Goal: Information Seeking & Learning: Learn about a topic

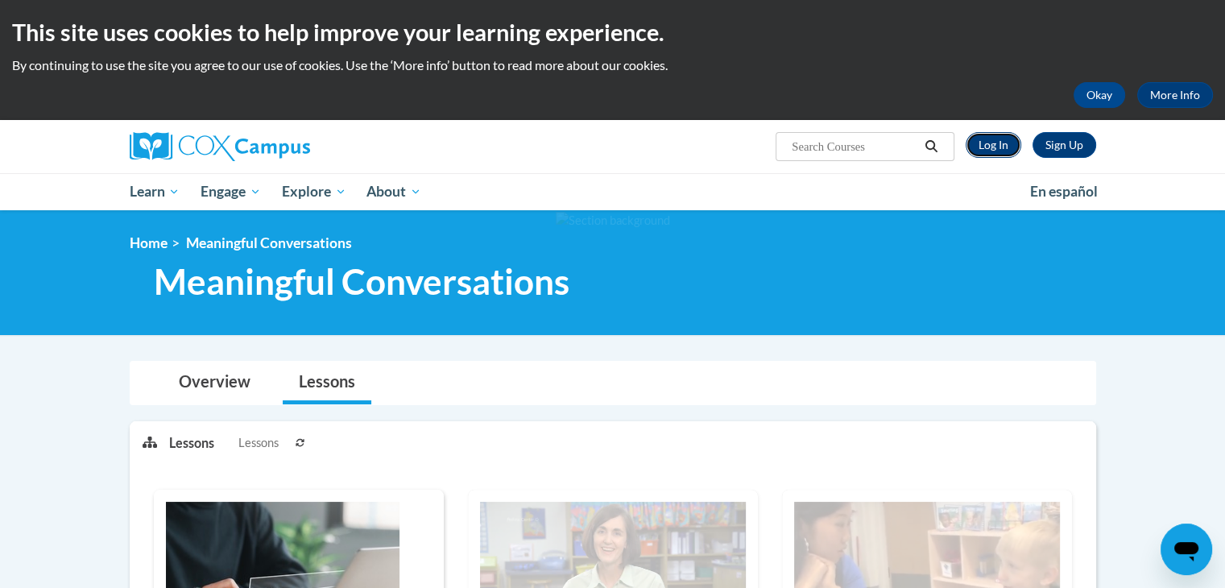
click at [998, 136] on link "Log In" at bounding box center [994, 145] width 56 height 26
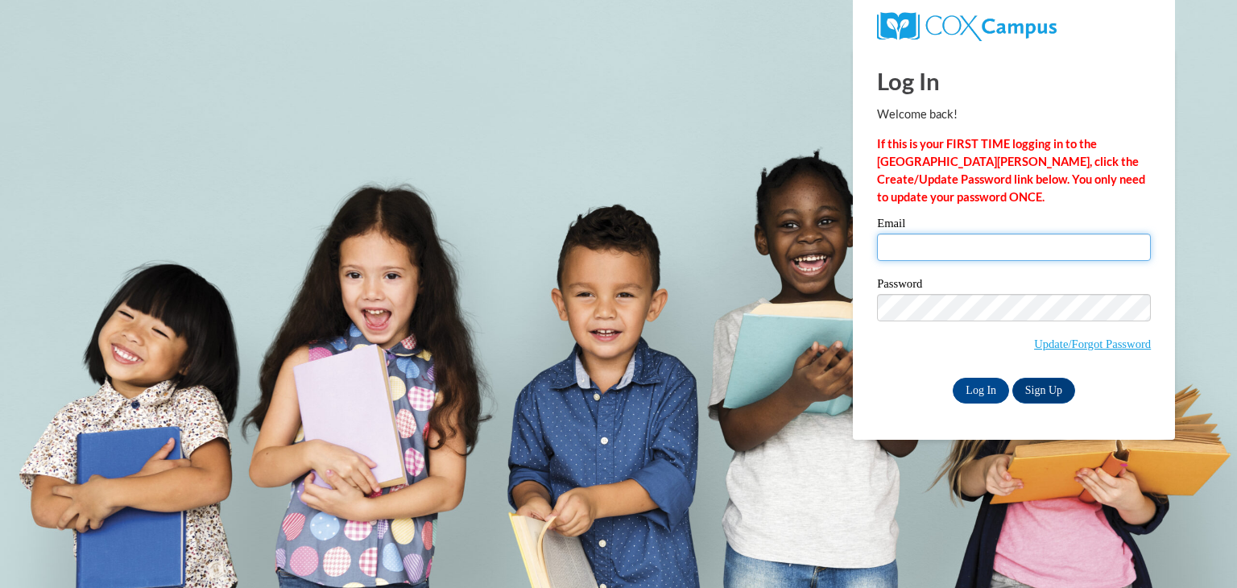
click at [955, 246] on input "Email" at bounding box center [1014, 247] width 274 height 27
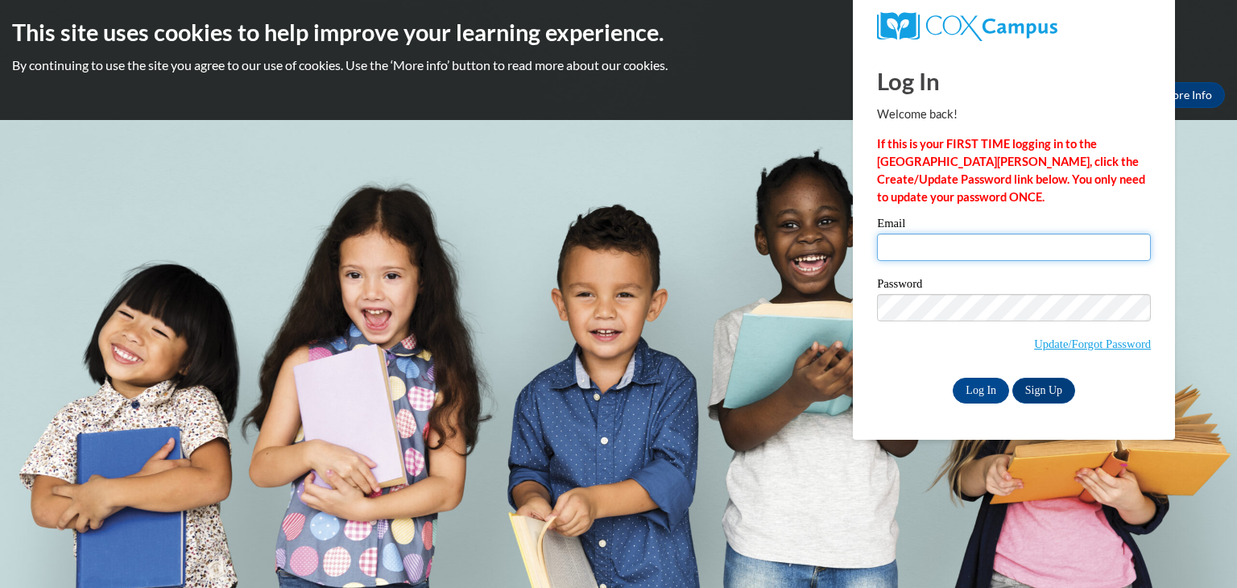
type input "katelyn.boyuk@rollred.org"
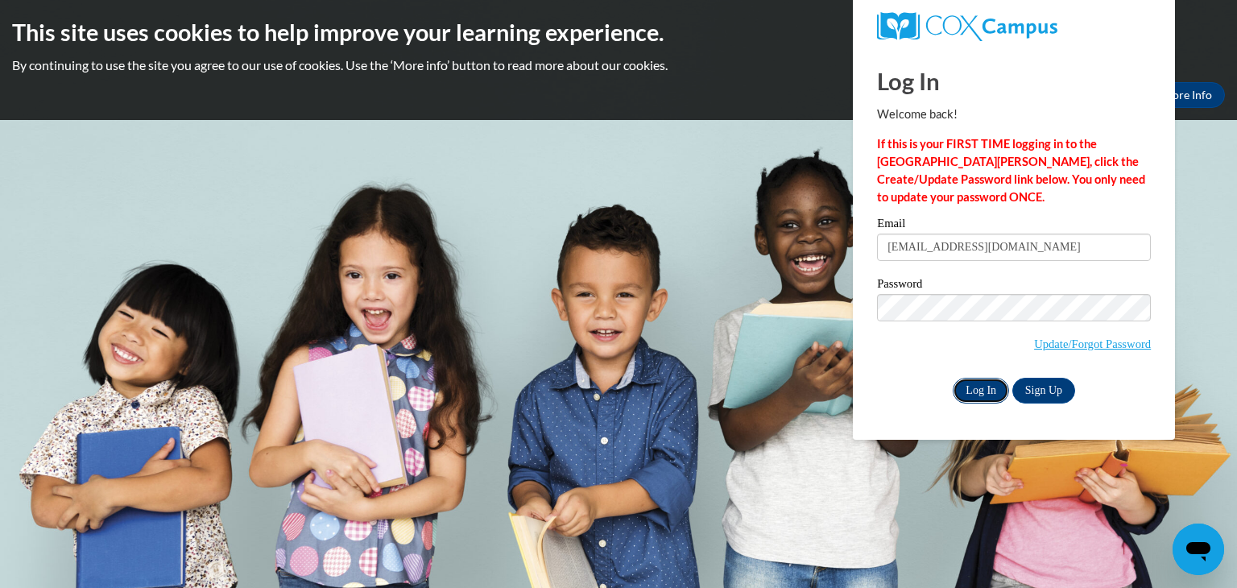
click at [980, 392] on input "Log In" at bounding box center [981, 391] width 56 height 26
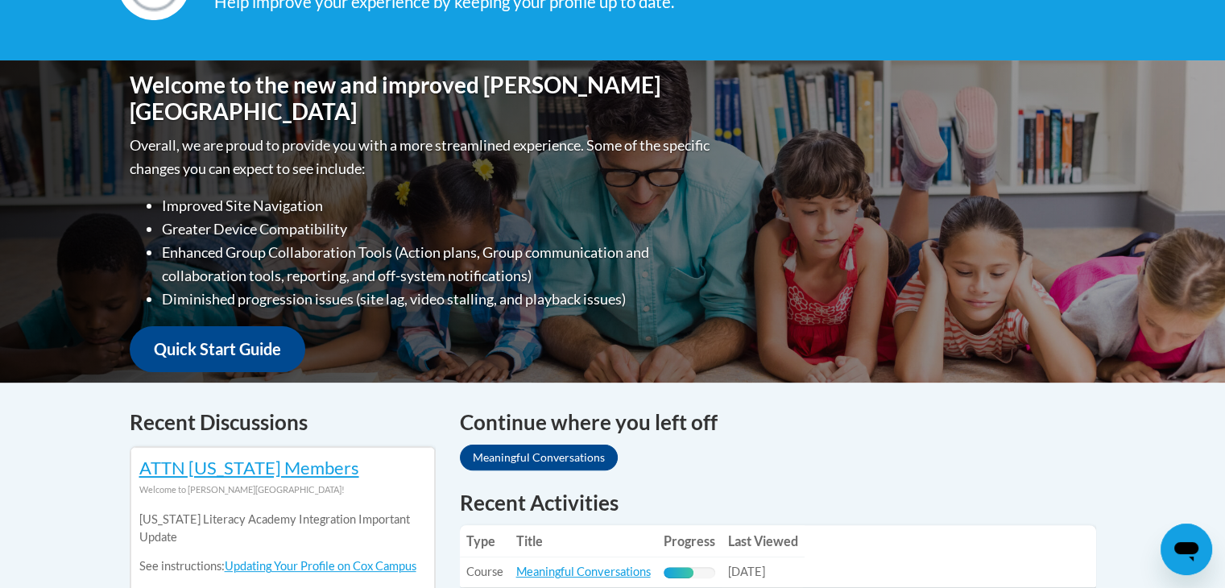
scroll to position [508, 0]
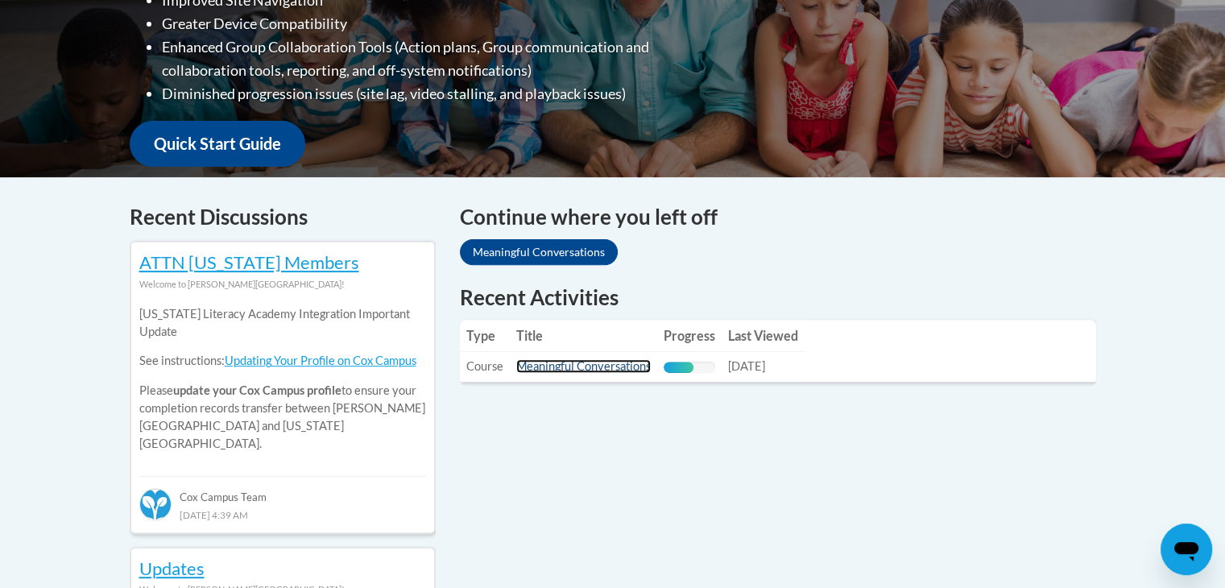
click at [548, 366] on link "Meaningful Conversations" at bounding box center [583, 366] width 135 height 14
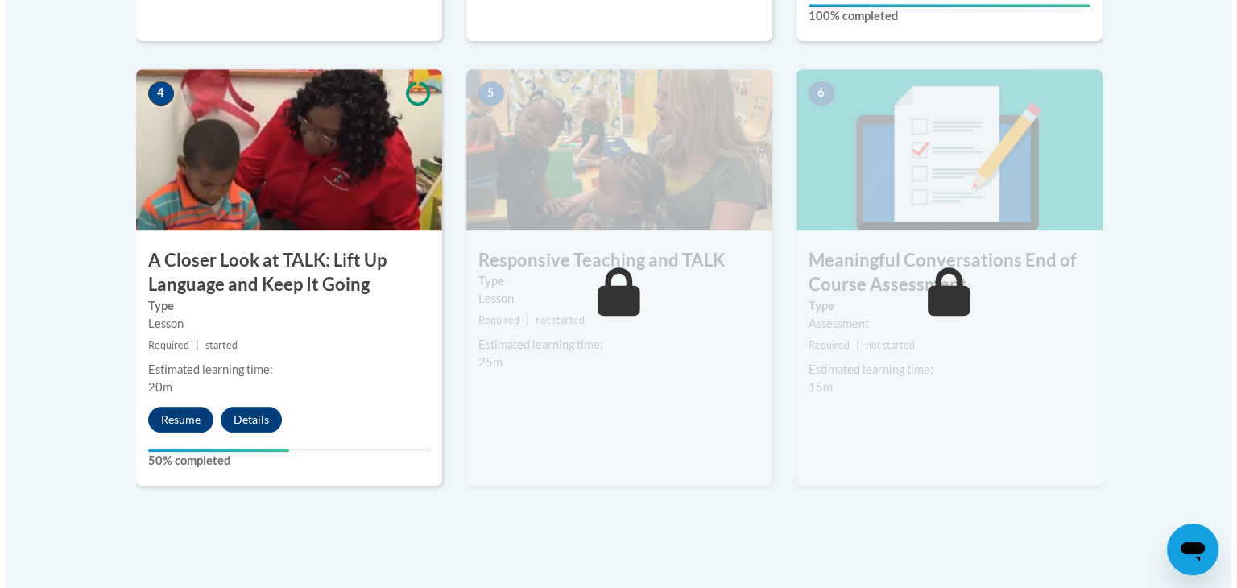
scroll to position [918, 0]
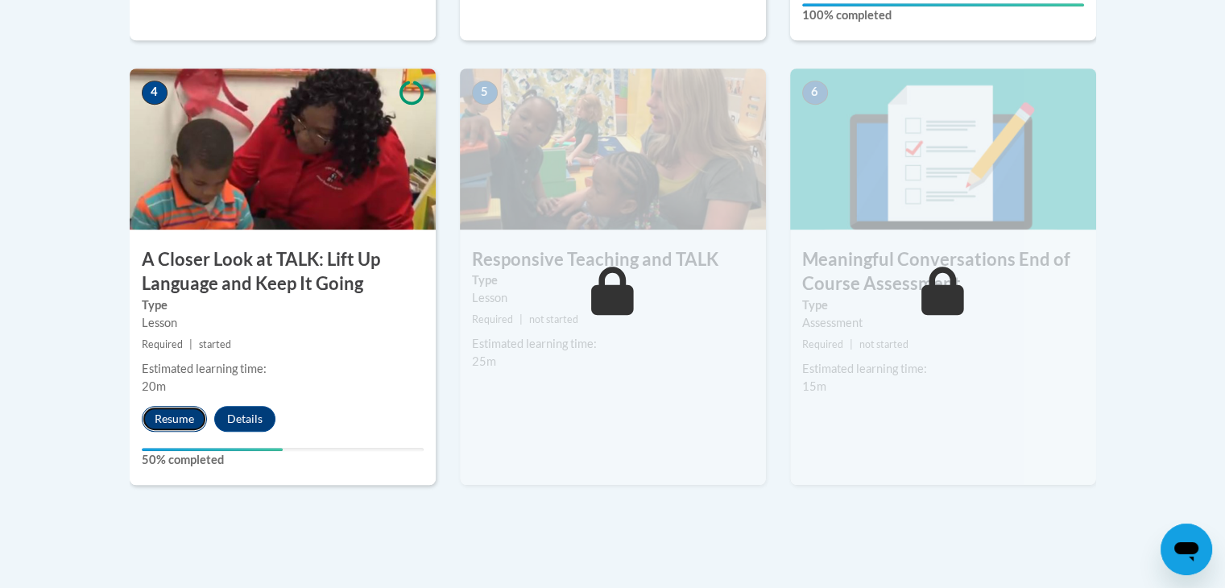
click at [177, 410] on button "Resume" at bounding box center [174, 419] width 65 height 26
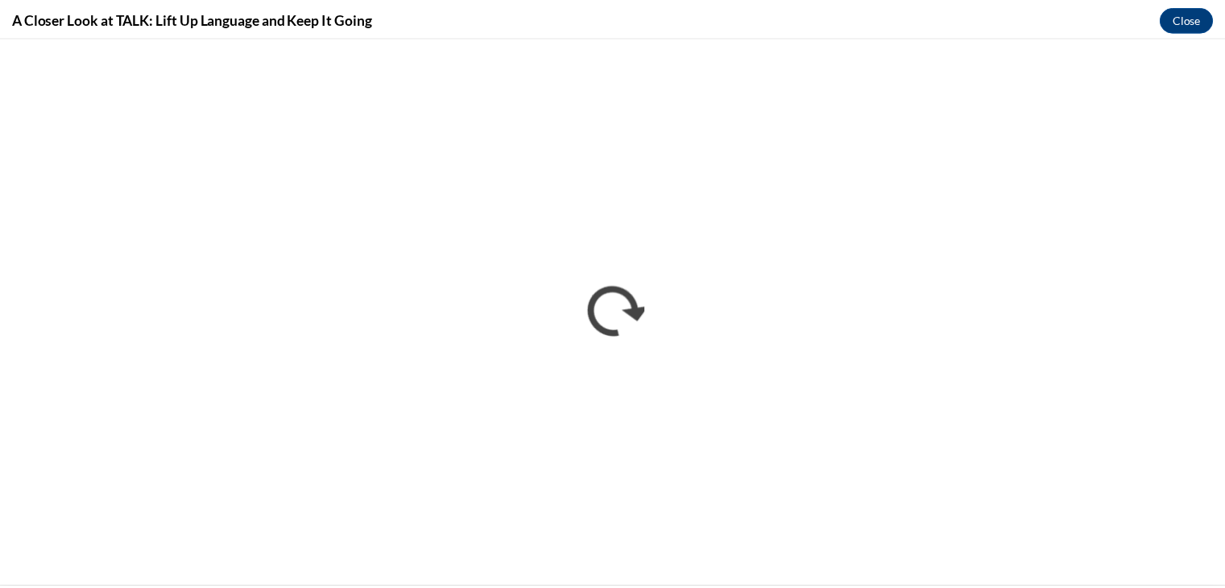
scroll to position [0, 0]
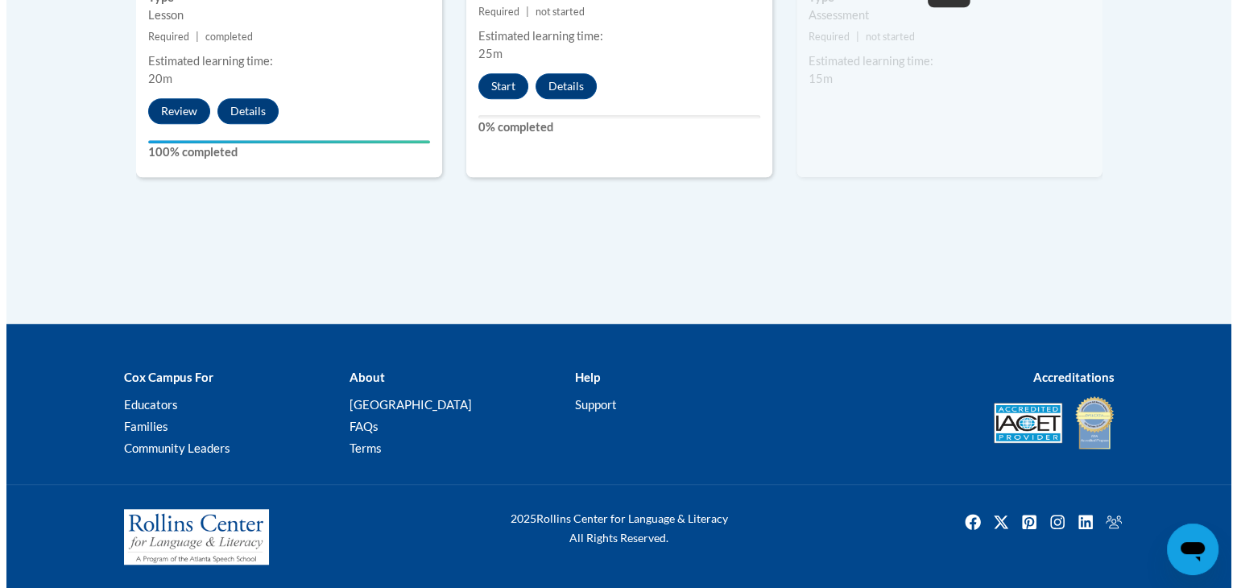
scroll to position [951, 0]
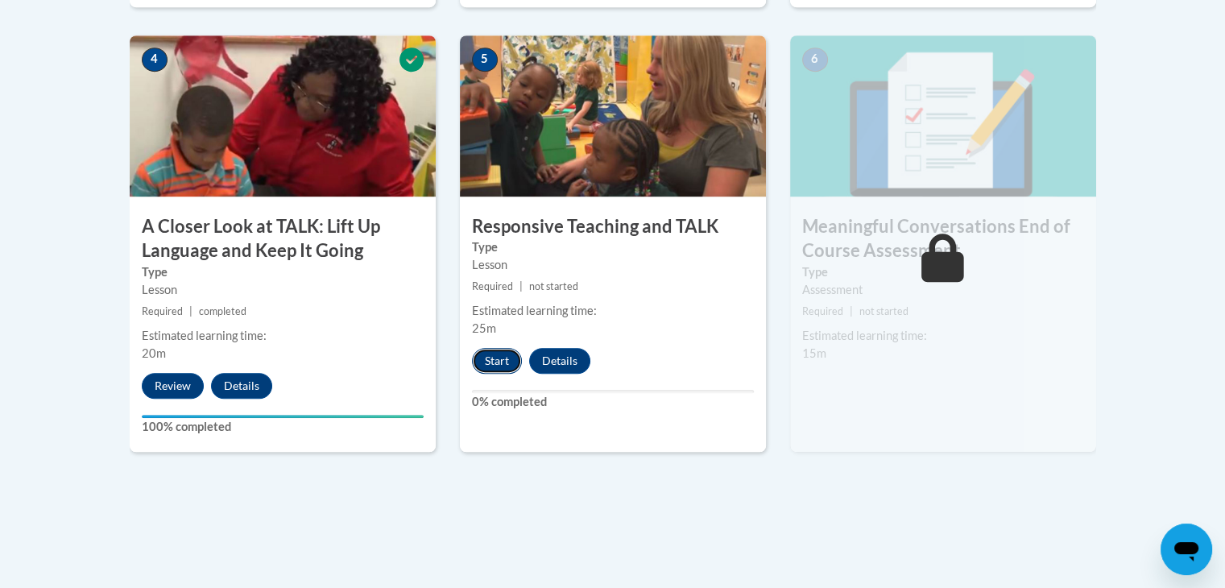
click at [504, 354] on button "Start" at bounding box center [497, 361] width 50 height 26
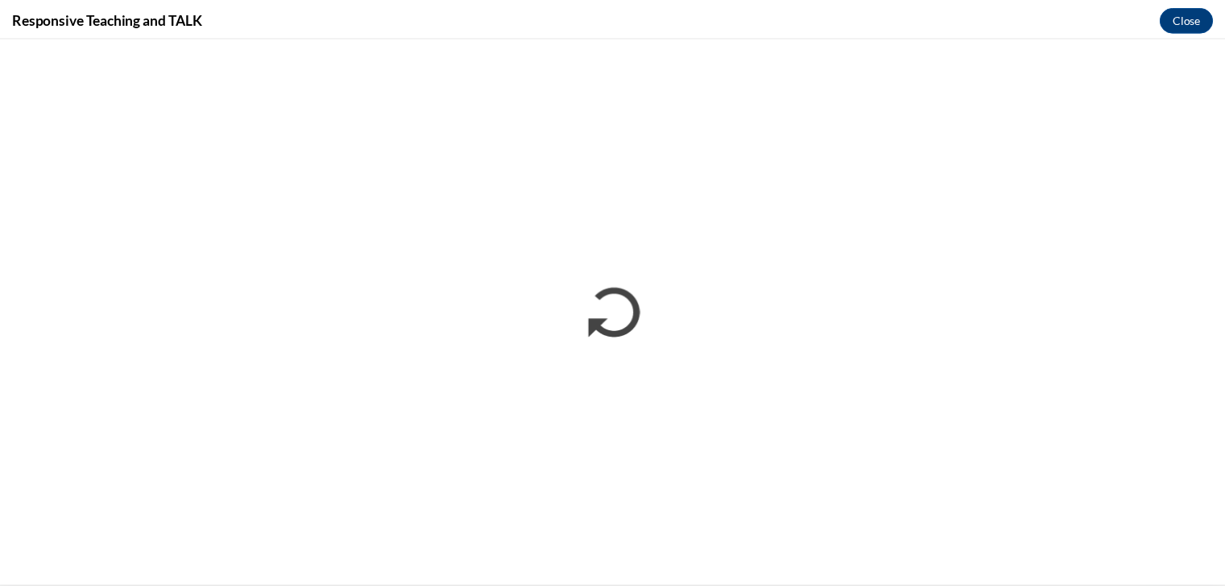
scroll to position [0, 0]
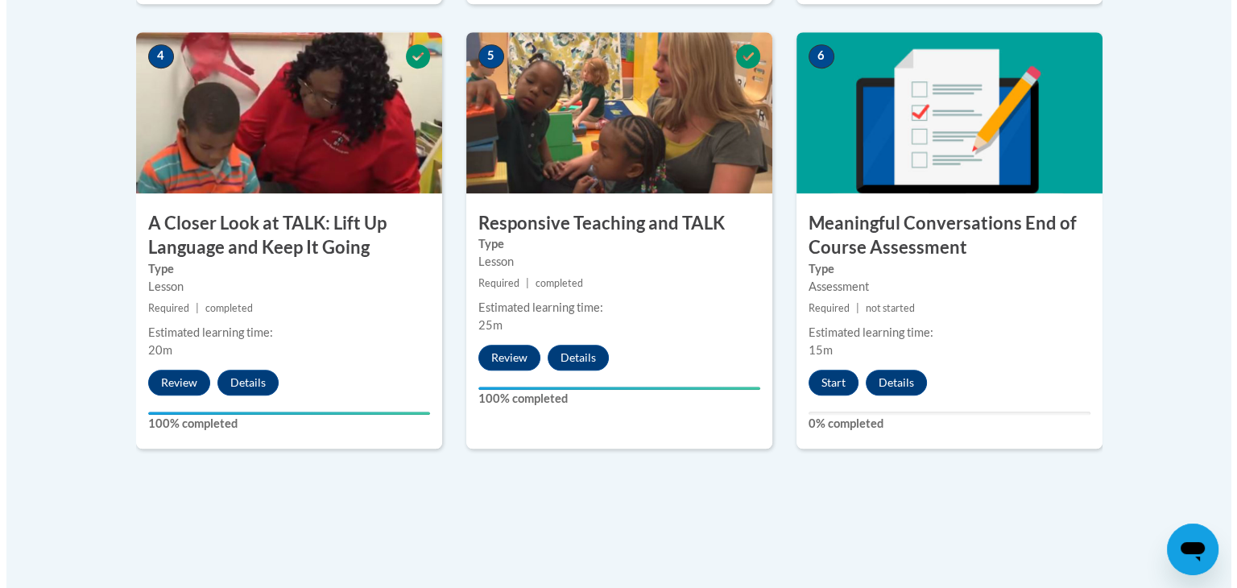
scroll to position [941, 0]
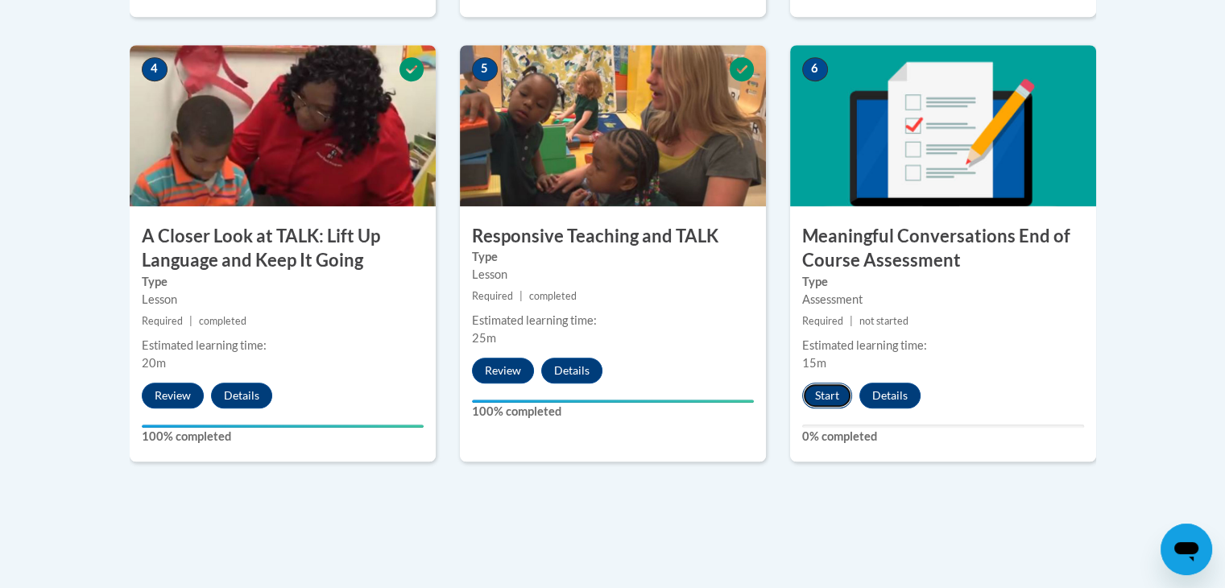
click at [821, 395] on button "Start" at bounding box center [827, 396] width 50 height 26
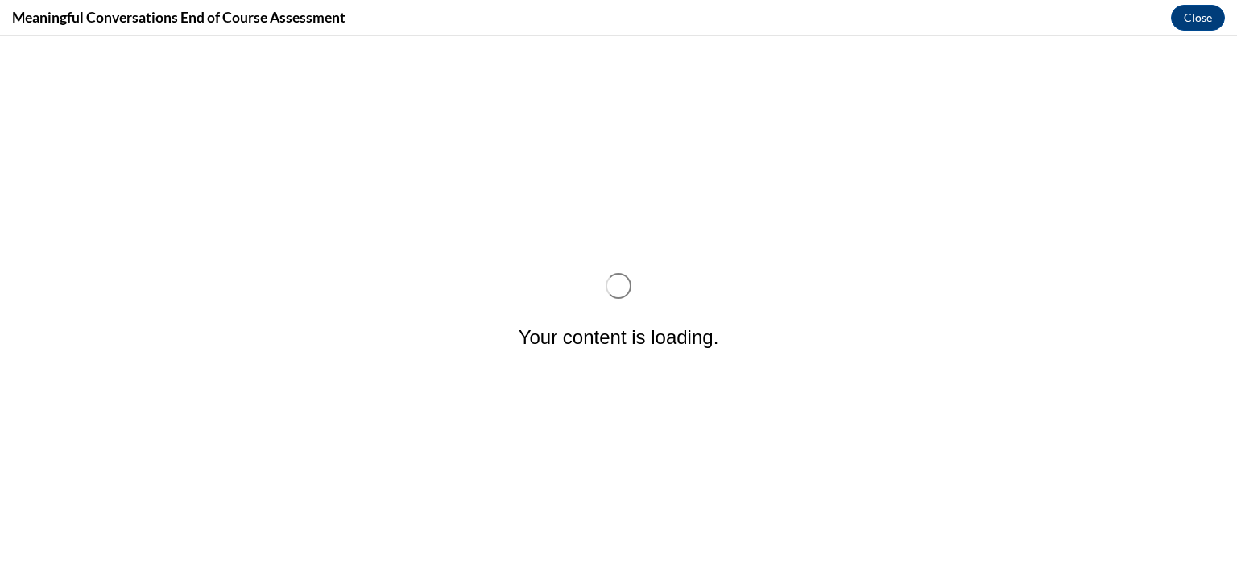
scroll to position [0, 0]
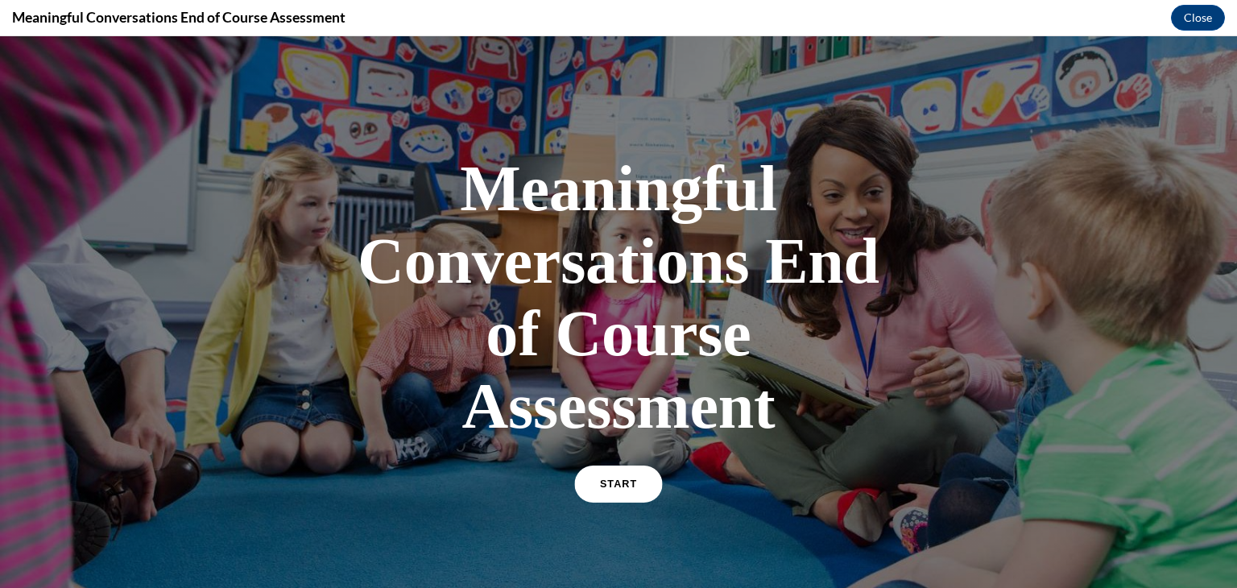
click at [607, 482] on span "START" at bounding box center [618, 485] width 37 height 12
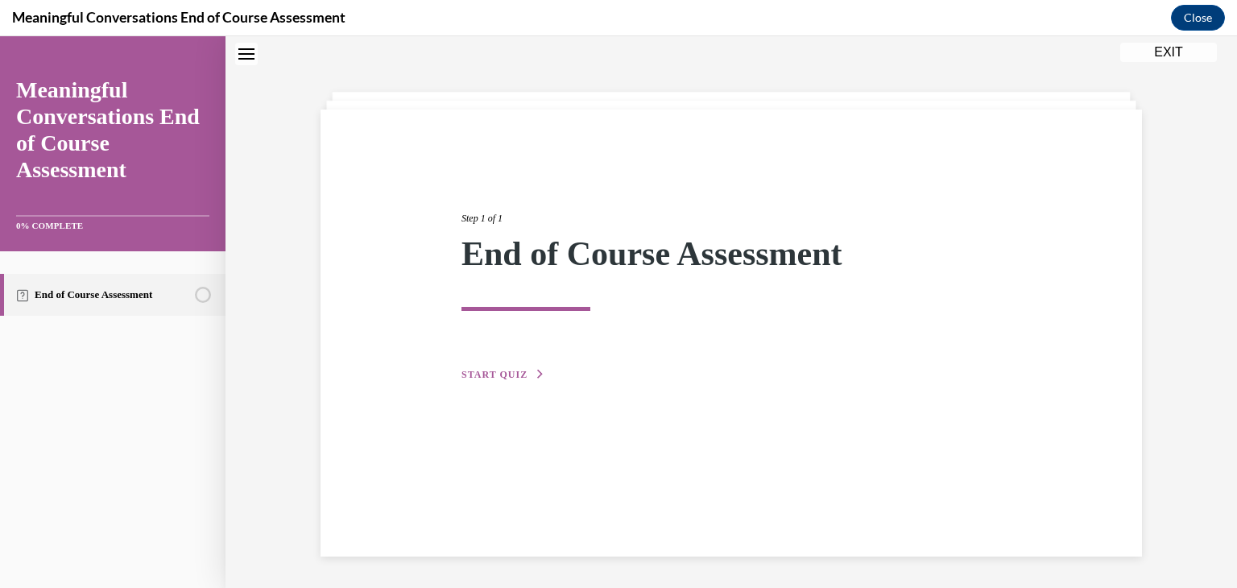
scroll to position [51, 0]
click at [522, 368] on button "START QUIZ" at bounding box center [504, 374] width 84 height 15
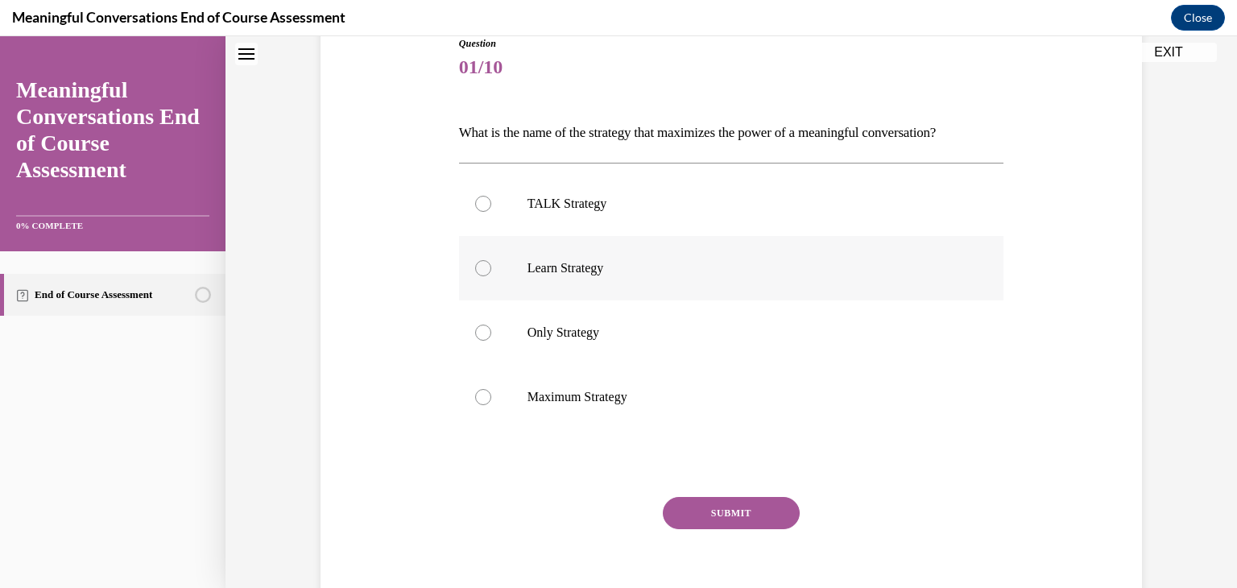
scroll to position [190, 0]
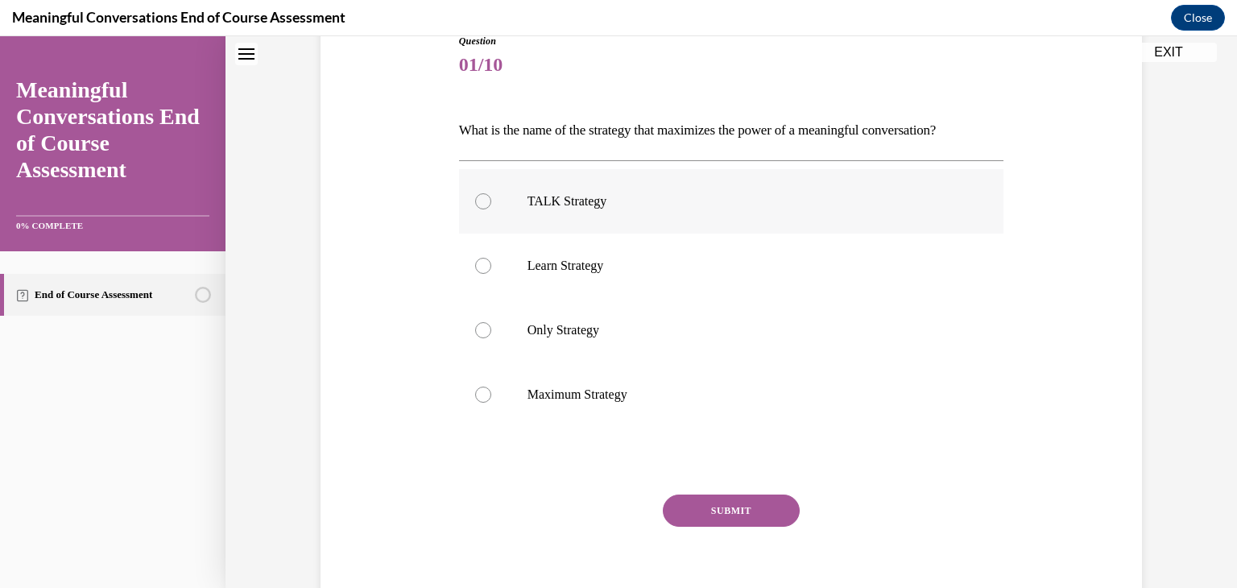
click at [541, 210] on label "TALK Strategy" at bounding box center [731, 201] width 545 height 64
click at [491, 209] on input "TALK Strategy" at bounding box center [483, 201] width 16 height 16
radio input "true"
click at [683, 508] on button "SUBMIT" at bounding box center [731, 511] width 137 height 32
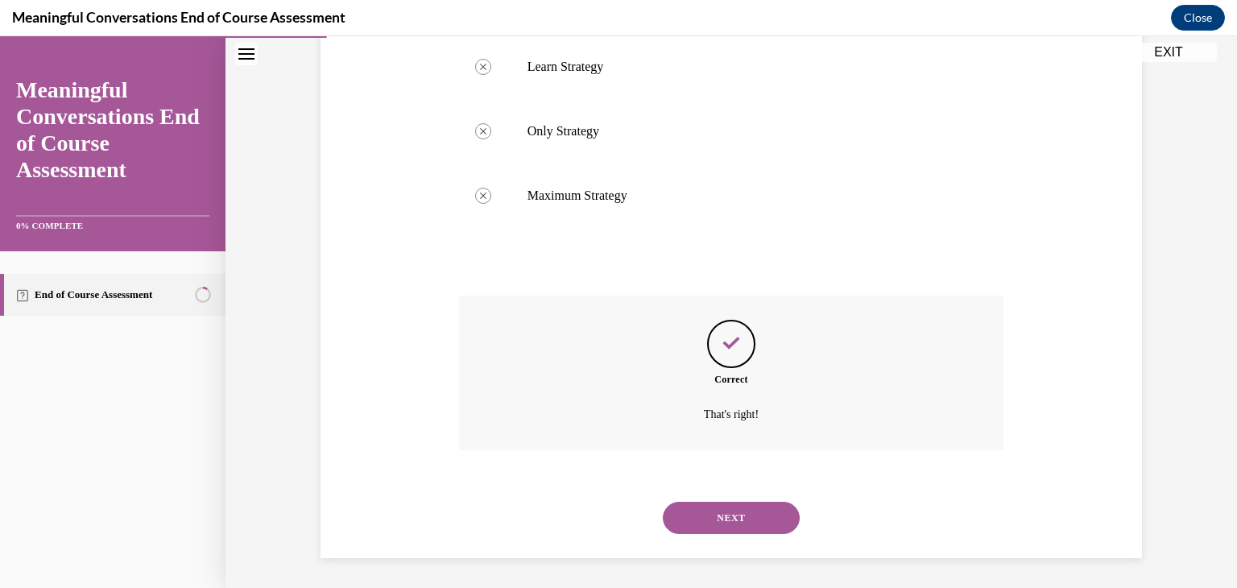
scroll to position [391, 0]
click at [723, 504] on button "NEXT" at bounding box center [731, 516] width 137 height 32
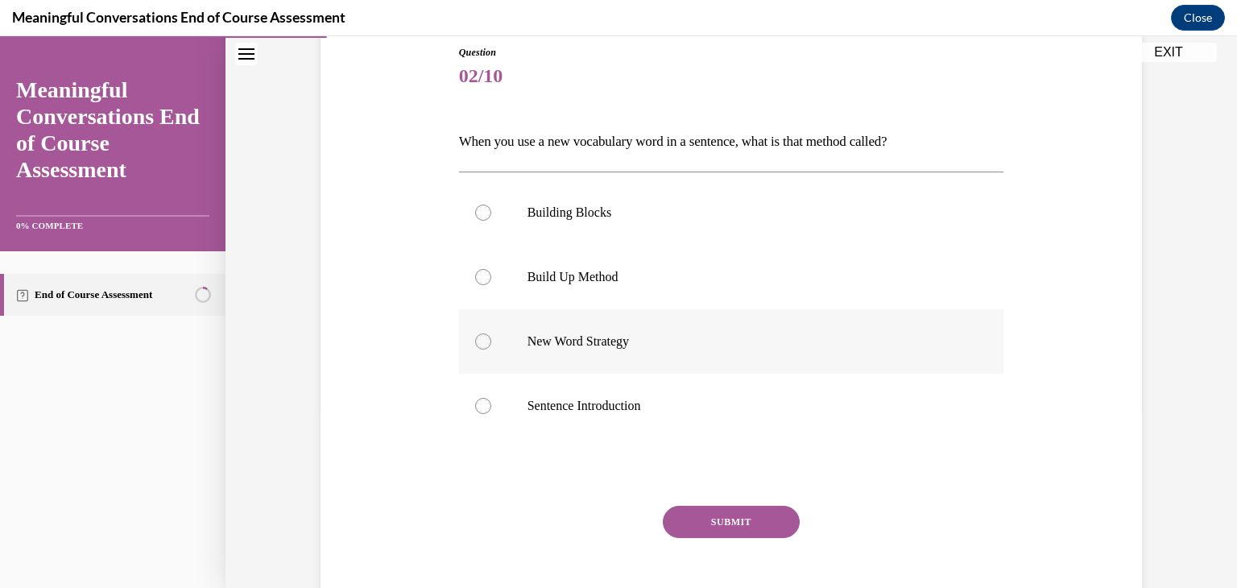
scroll to position [177, 0]
click at [610, 278] on p "Build Up Method" at bounding box center [746, 279] width 437 height 16
click at [491, 278] on input "Build Up Method" at bounding box center [483, 279] width 16 height 16
radio input "true"
click at [711, 529] on button "SUBMIT" at bounding box center [731, 524] width 137 height 32
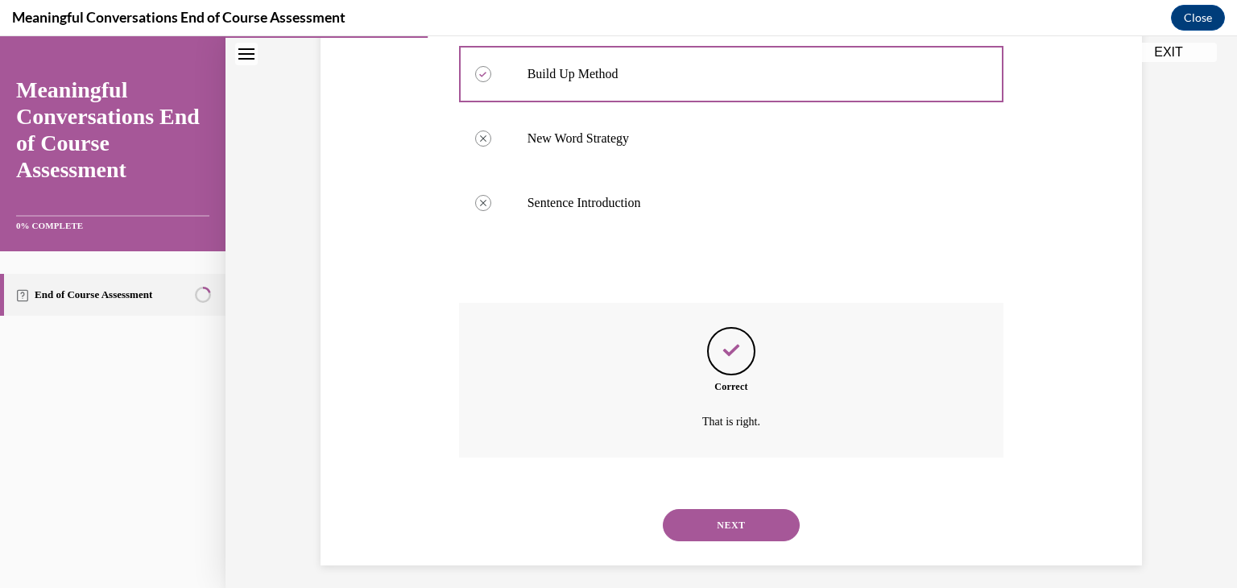
scroll to position [391, 0]
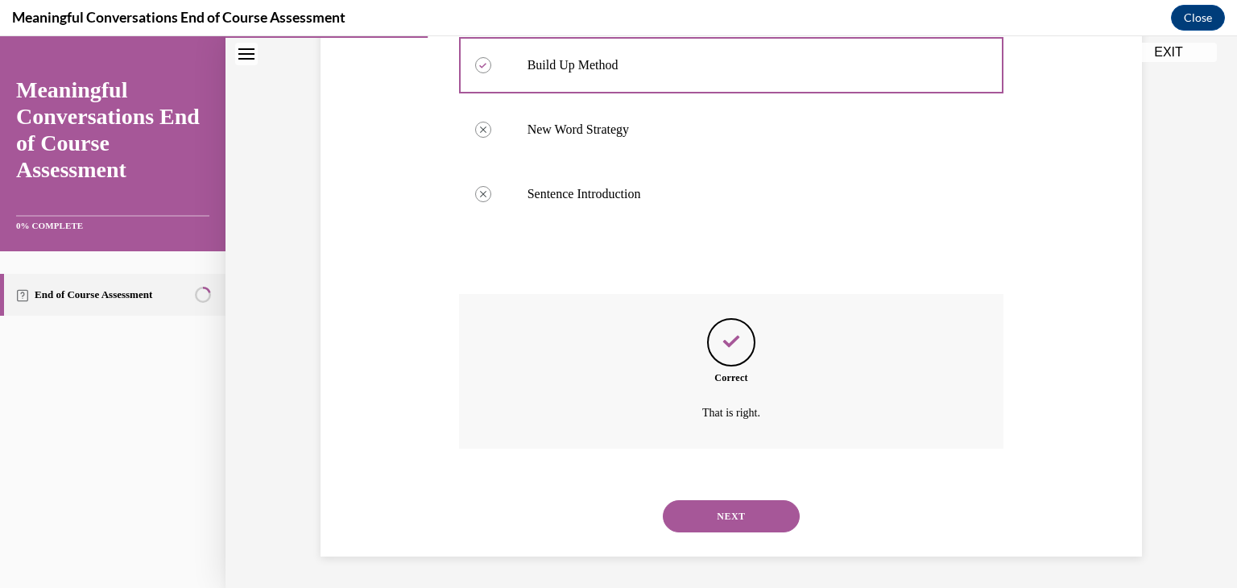
click at [727, 513] on button "NEXT" at bounding box center [731, 516] width 137 height 32
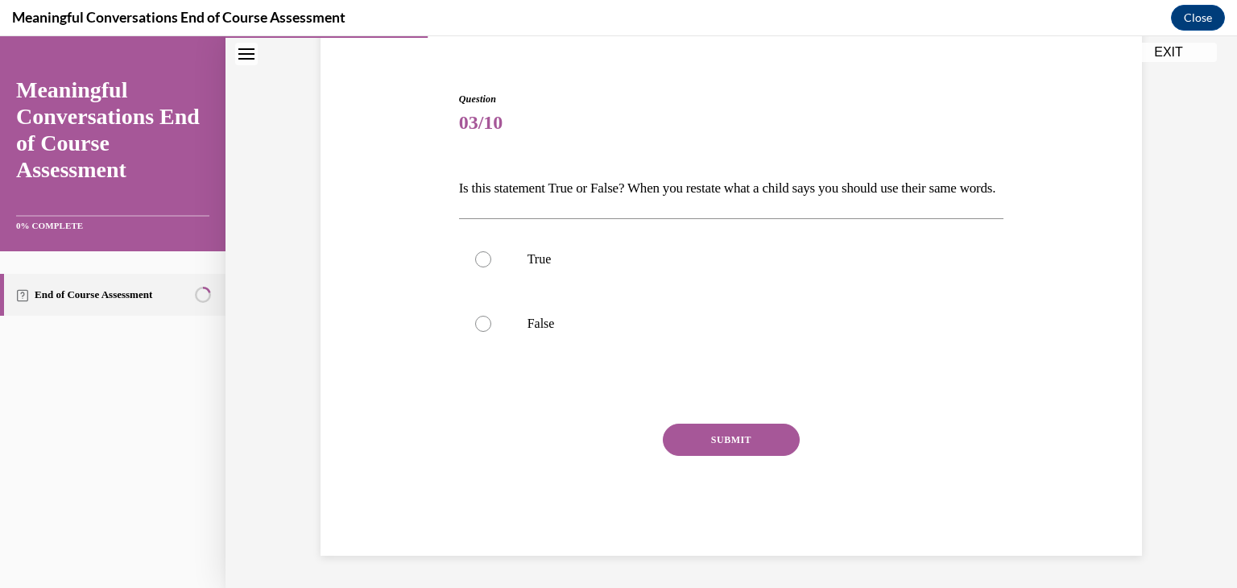
scroll to position [160, 0]
click at [485, 322] on label "False" at bounding box center [731, 324] width 545 height 64
click at [485, 322] on input "False" at bounding box center [483, 324] width 16 height 16
radio input "true"
click at [702, 431] on button "SUBMIT" at bounding box center [731, 440] width 137 height 32
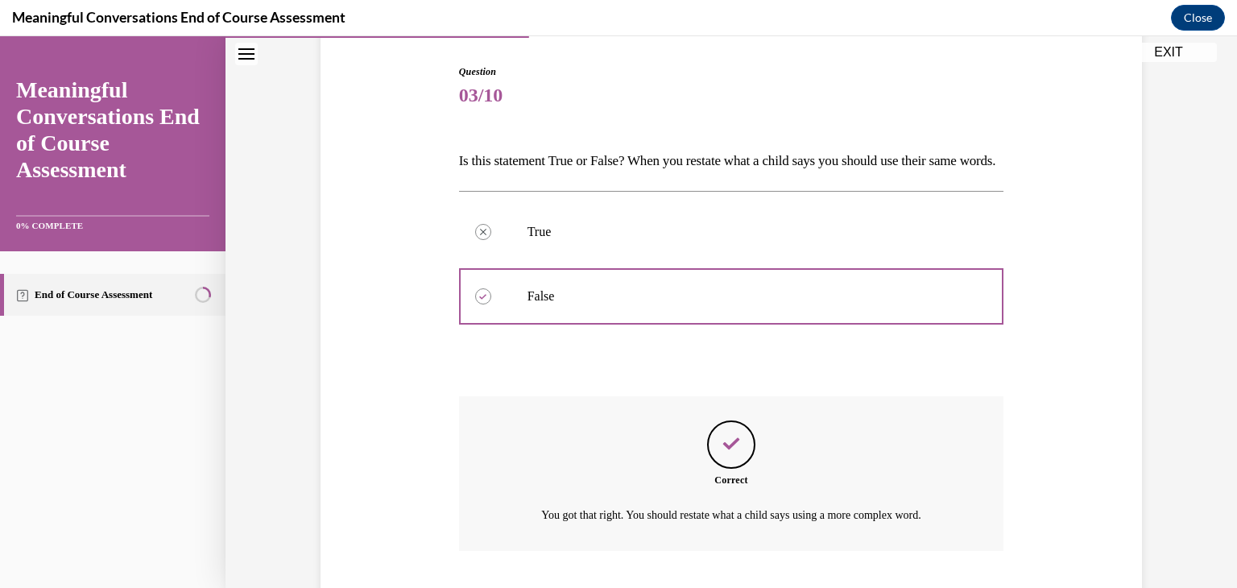
scroll to position [290, 0]
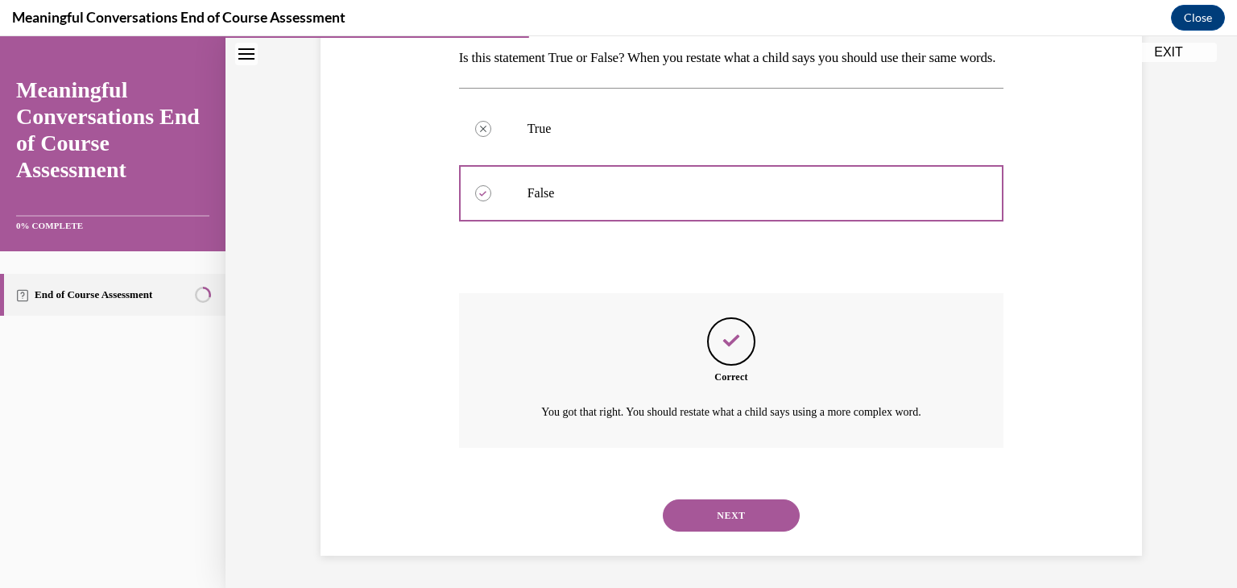
click at [720, 510] on button "NEXT" at bounding box center [731, 515] width 137 height 32
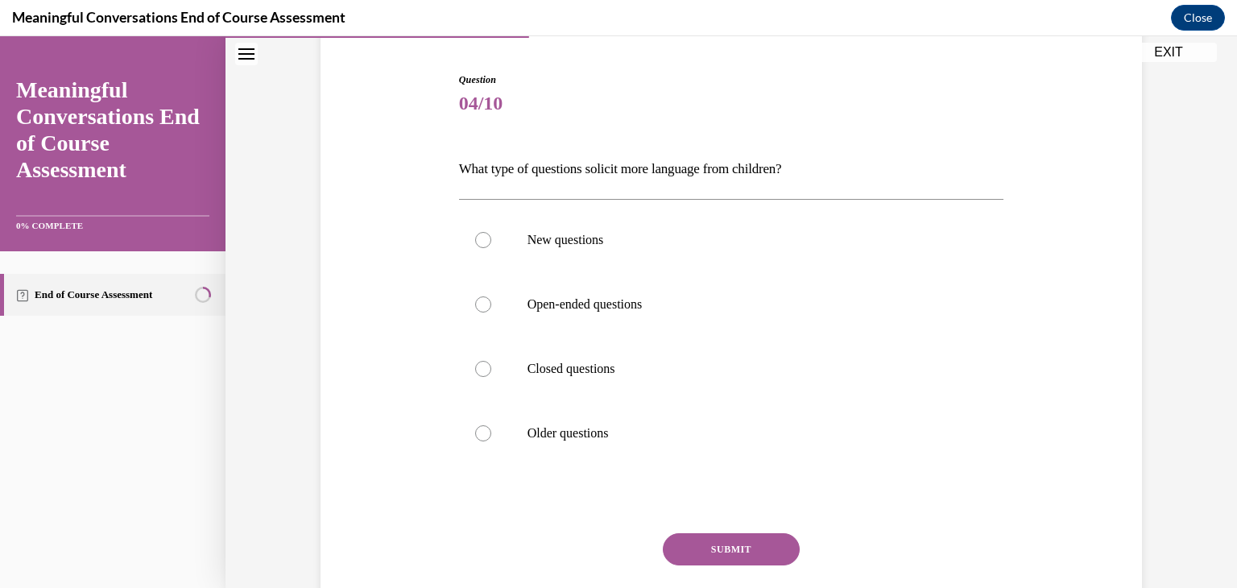
scroll to position [180, 0]
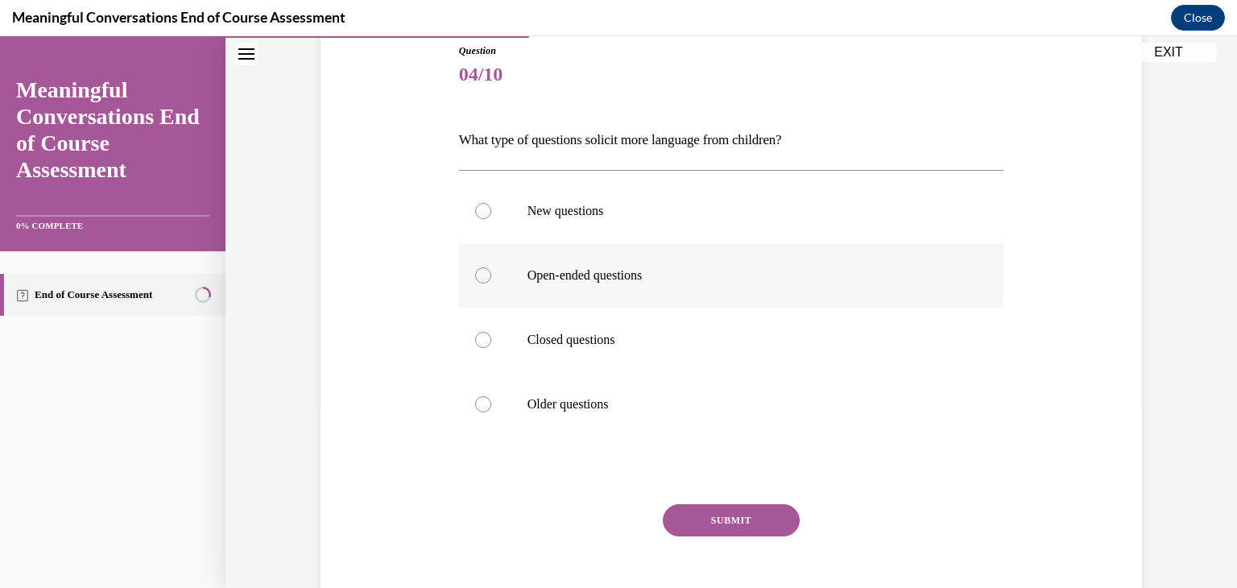
click at [554, 292] on label "Open-ended questions" at bounding box center [731, 275] width 545 height 64
click at [491, 284] on input "Open-ended questions" at bounding box center [483, 275] width 16 height 16
radio input "true"
click at [712, 513] on button "SUBMIT" at bounding box center [731, 520] width 137 height 32
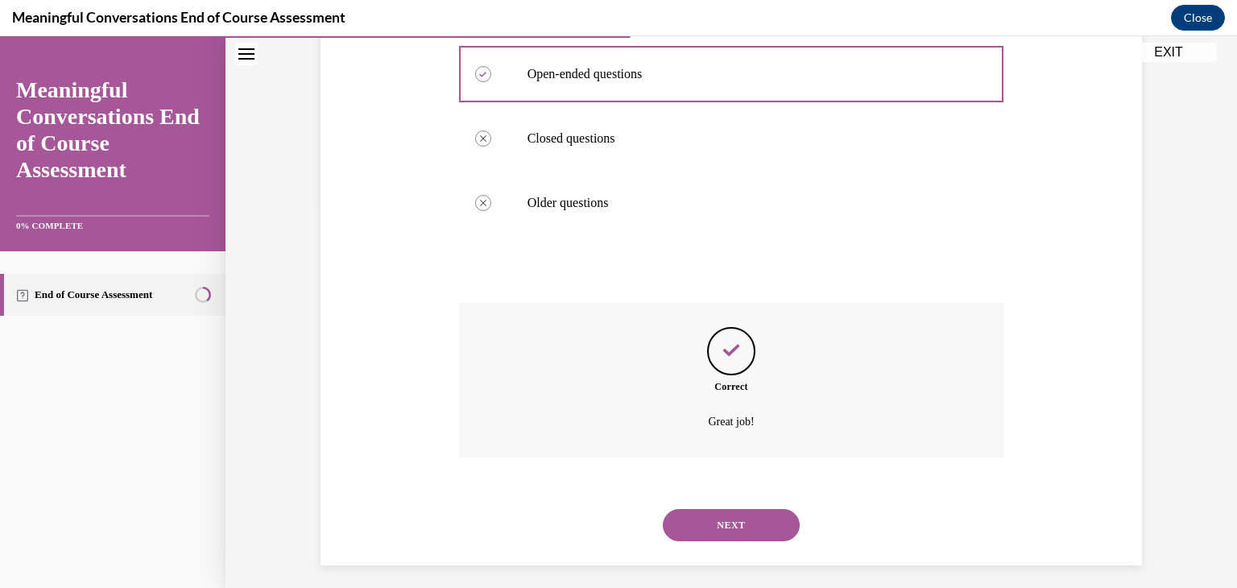
scroll to position [391, 0]
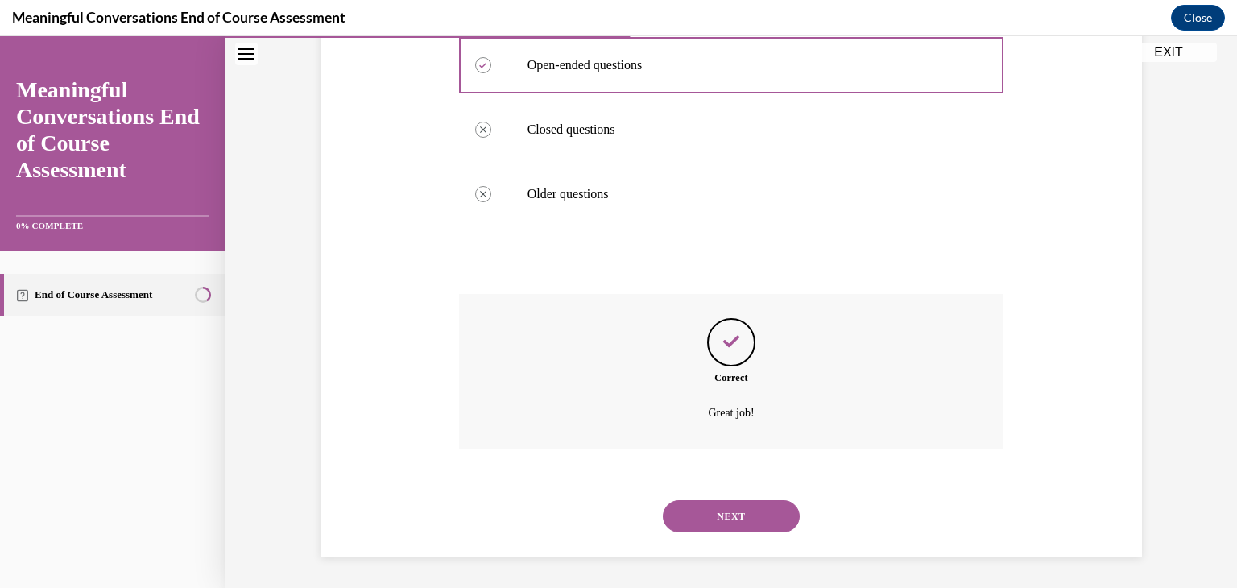
click at [725, 512] on button "NEXT" at bounding box center [731, 516] width 137 height 32
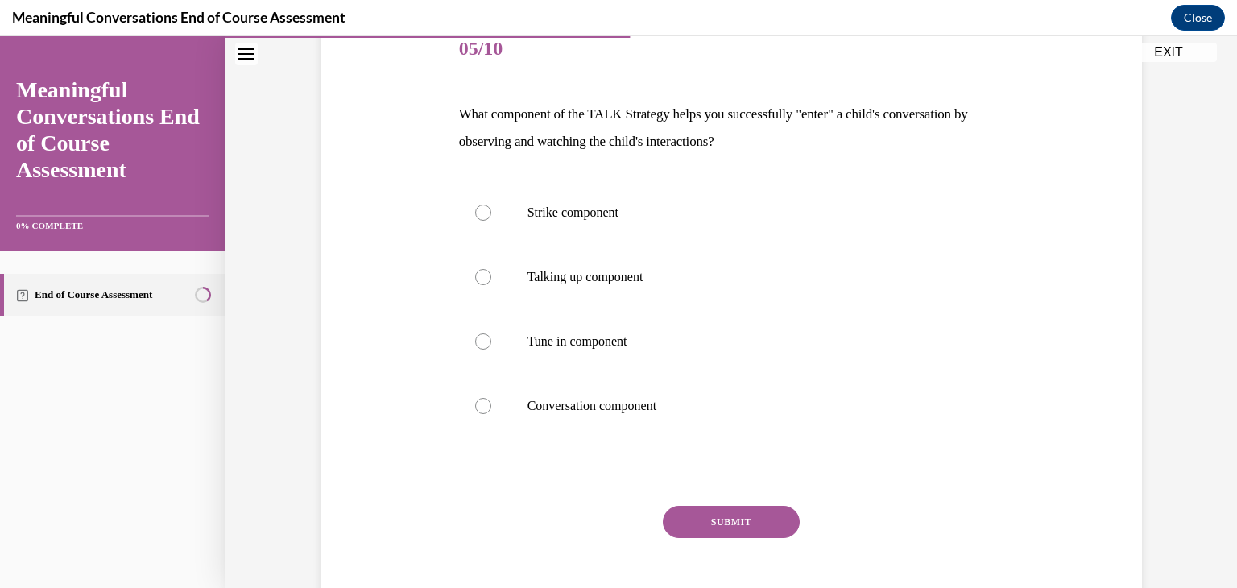
scroll to position [208, 0]
click at [490, 351] on label "Tune in component" at bounding box center [731, 340] width 545 height 64
click at [490, 348] on input "Tune in component" at bounding box center [483, 340] width 16 height 16
radio input "true"
click at [725, 518] on button "SUBMIT" at bounding box center [731, 520] width 137 height 32
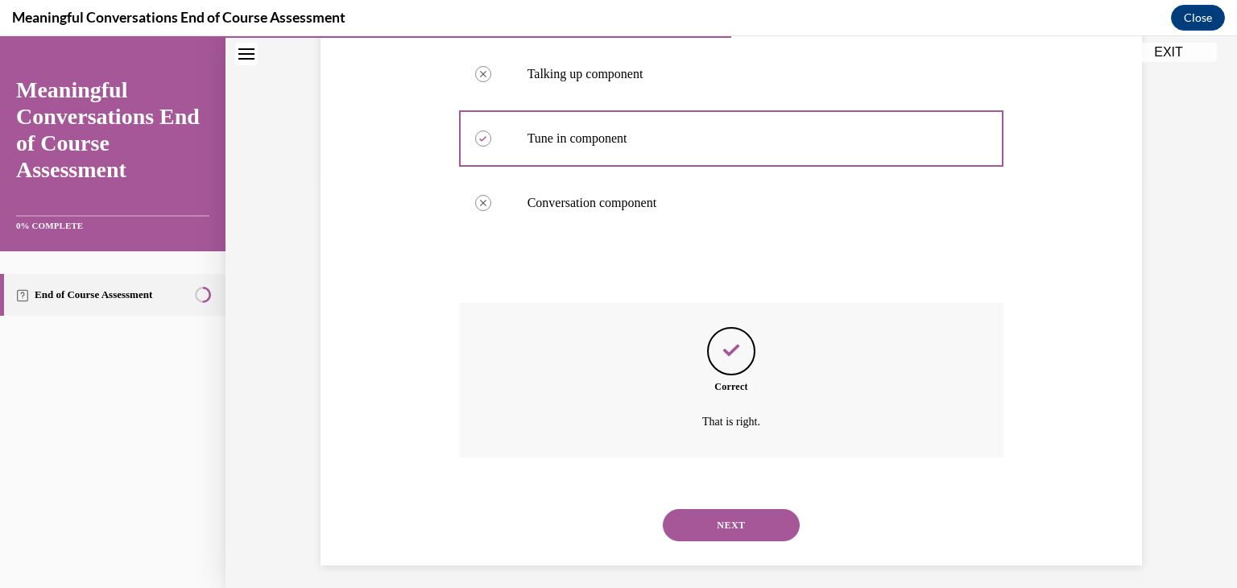
scroll to position [419, 0]
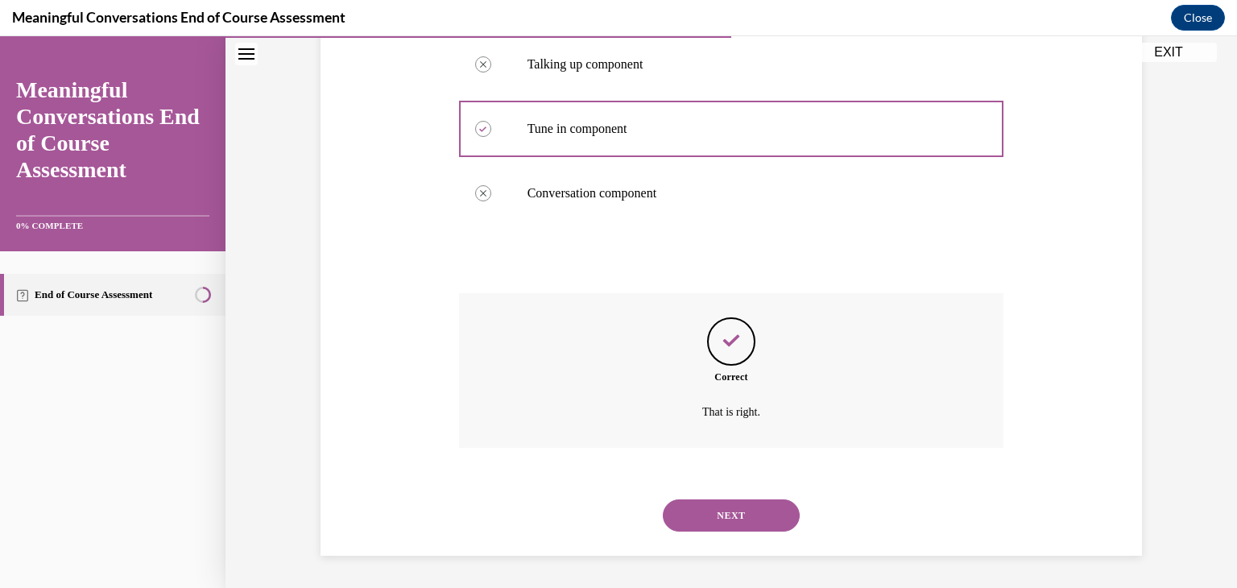
click at [734, 520] on button "NEXT" at bounding box center [731, 515] width 137 height 32
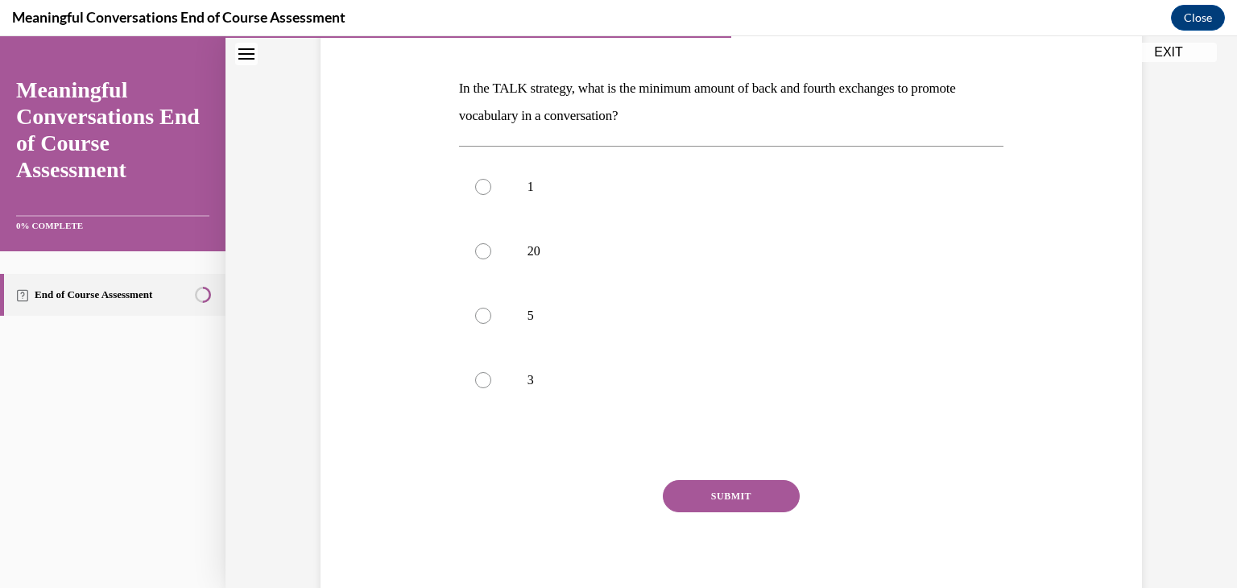
scroll to position [230, 0]
click at [734, 520] on div "SUBMIT" at bounding box center [731, 522] width 545 height 81
click at [475, 384] on div at bounding box center [483, 382] width 16 height 16
click at [475, 384] on input "3" at bounding box center [483, 382] width 16 height 16
radio input "true"
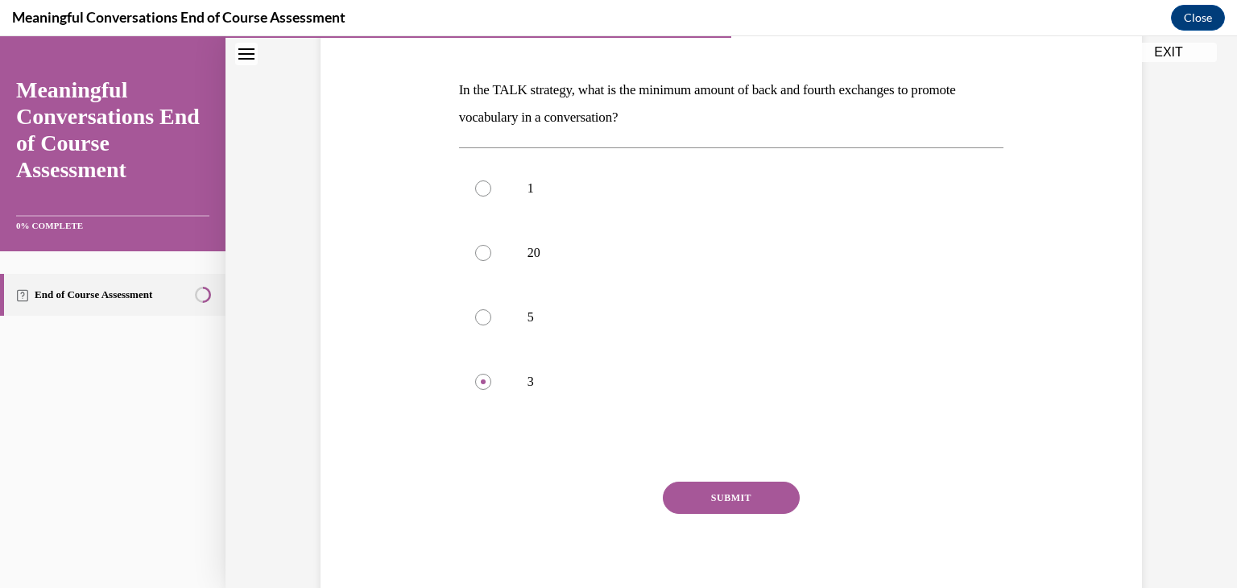
click at [709, 491] on button "SUBMIT" at bounding box center [731, 498] width 137 height 32
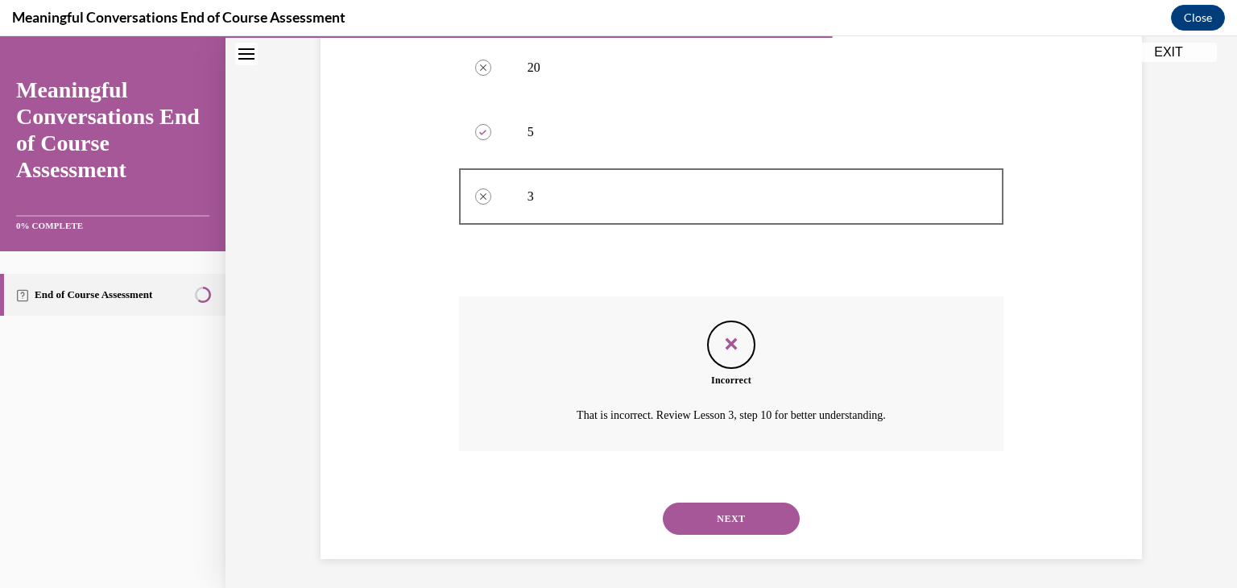
scroll to position [415, 0]
click at [740, 505] on button "NEXT" at bounding box center [731, 520] width 137 height 32
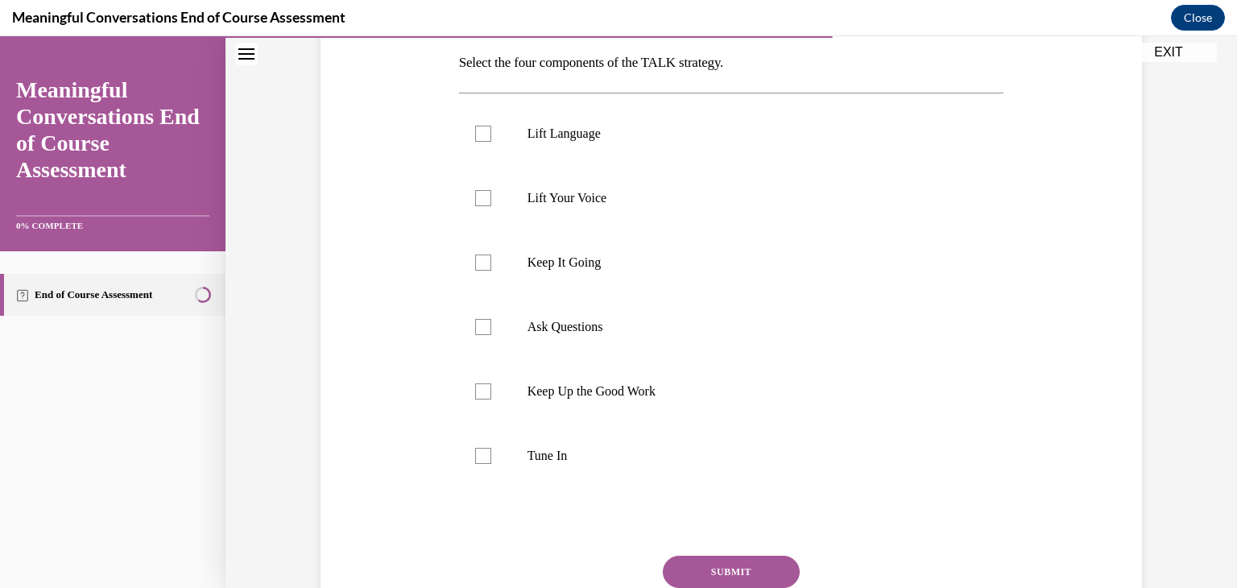
scroll to position [197, 0]
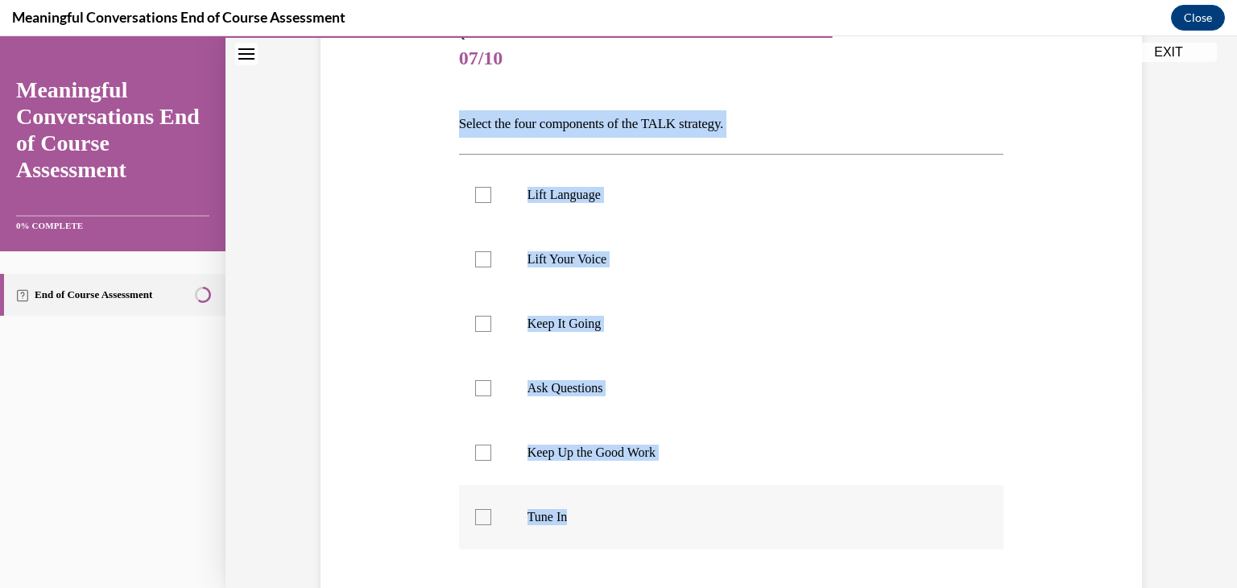
drag, startPoint x: 437, startPoint y: 64, endPoint x: 599, endPoint y: 526, distance: 490.2
click at [599, 526] on div "Question 07/10 Select the four components of the TALK strategy. Lift Language L…" at bounding box center [732, 364] width 830 height 770
copy div "Select the four components of the TALK strategy. Lift Language Lift Your Voice …"
click at [475, 514] on div at bounding box center [483, 517] width 16 height 16
click at [475, 514] on input "Tune In" at bounding box center [483, 517] width 16 height 16
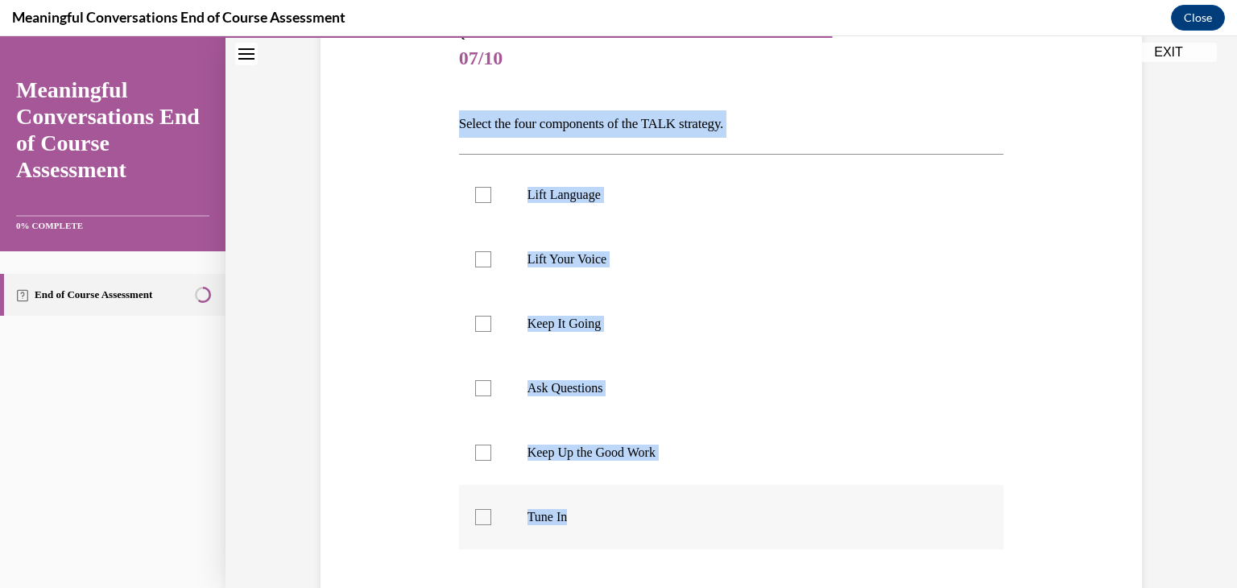
checkbox input "true"
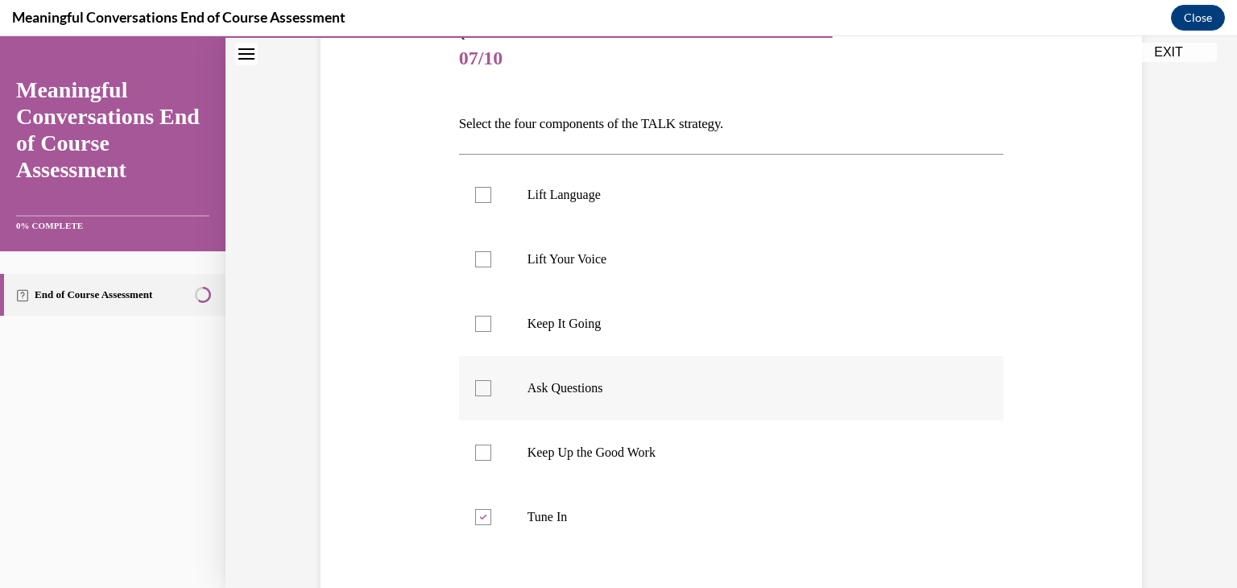
click at [475, 394] on div at bounding box center [483, 388] width 16 height 16
click at [475, 394] on input "Ask Questions" at bounding box center [483, 388] width 16 height 16
checkbox input "true"
click at [475, 197] on div at bounding box center [483, 195] width 16 height 16
click at [475, 197] on input "Lift Language" at bounding box center [483, 195] width 16 height 16
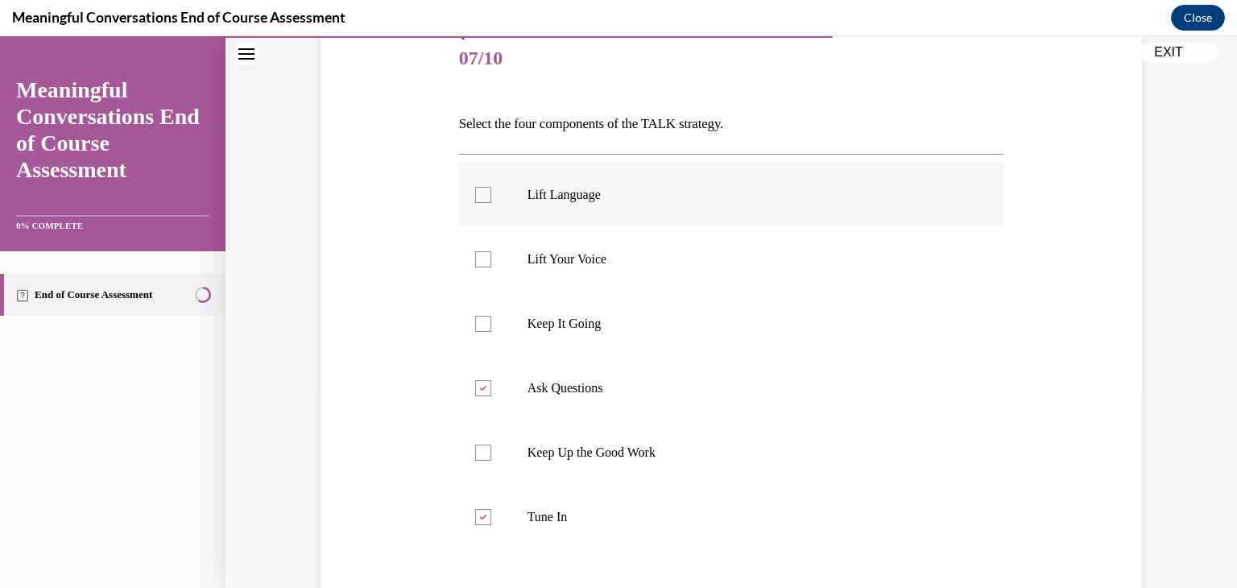
checkbox input "true"
click at [480, 320] on div at bounding box center [483, 324] width 16 height 16
click at [480, 320] on input "Keep It Going" at bounding box center [483, 324] width 16 height 16
checkbox input "true"
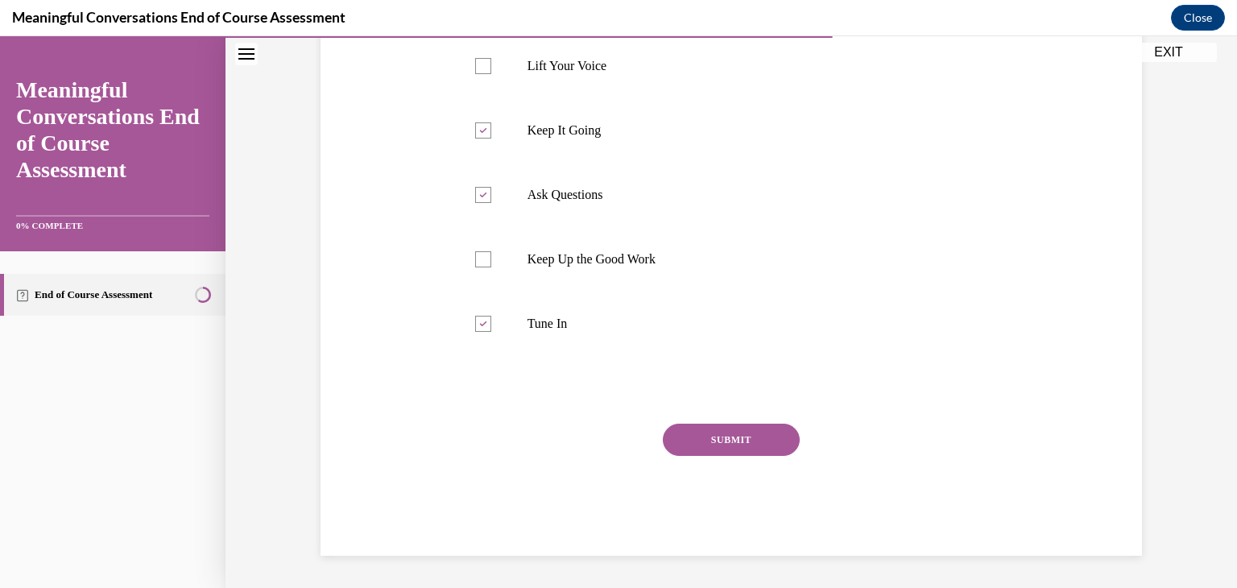
click at [706, 437] on button "SUBMIT" at bounding box center [731, 440] width 137 height 32
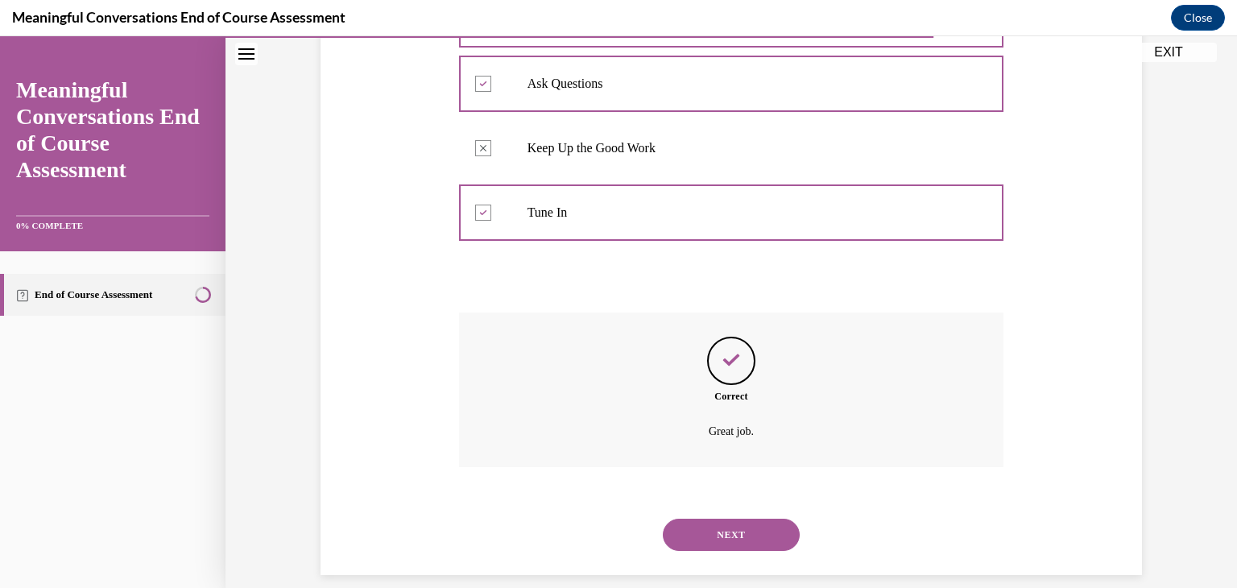
scroll to position [520, 0]
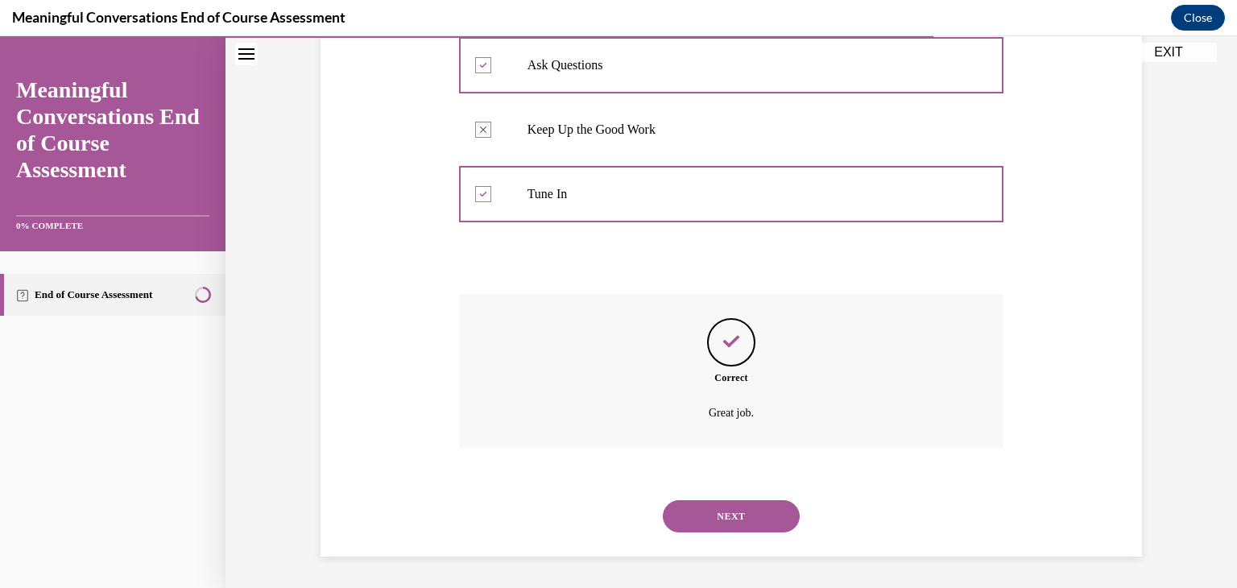
click at [713, 513] on button "NEXT" at bounding box center [731, 516] width 137 height 32
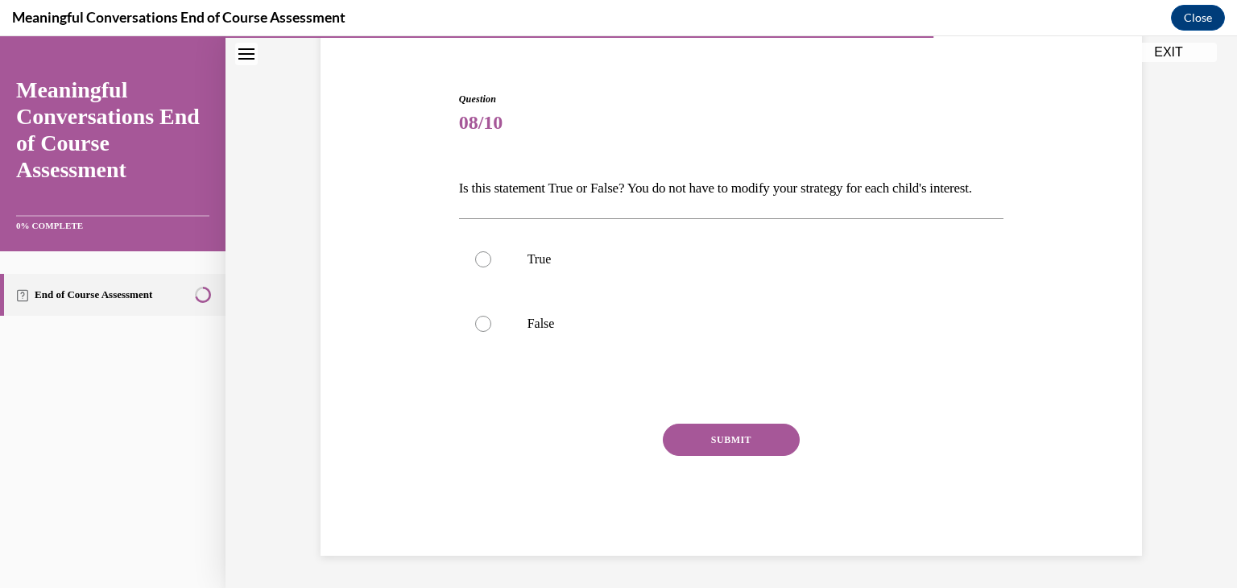
scroll to position [160, 0]
click at [482, 314] on label "False" at bounding box center [731, 324] width 545 height 64
click at [482, 316] on input "False" at bounding box center [483, 324] width 16 height 16
radio input "true"
click at [711, 441] on button "SUBMIT" at bounding box center [731, 440] width 137 height 32
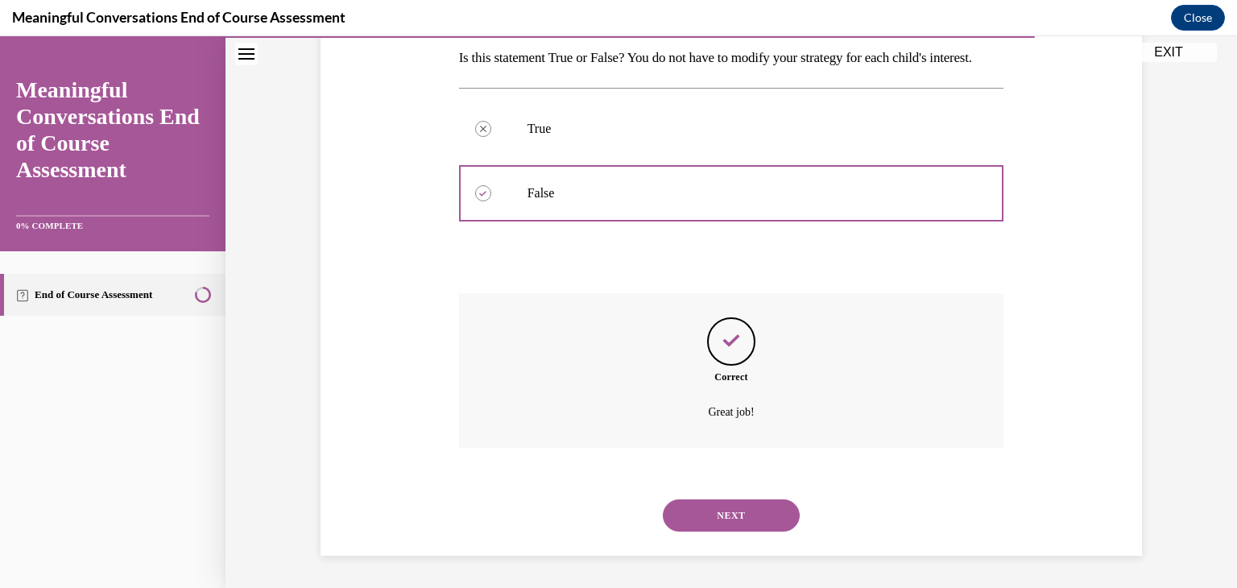
scroll to position [290, 0]
click at [714, 513] on button "NEXT" at bounding box center [731, 515] width 137 height 32
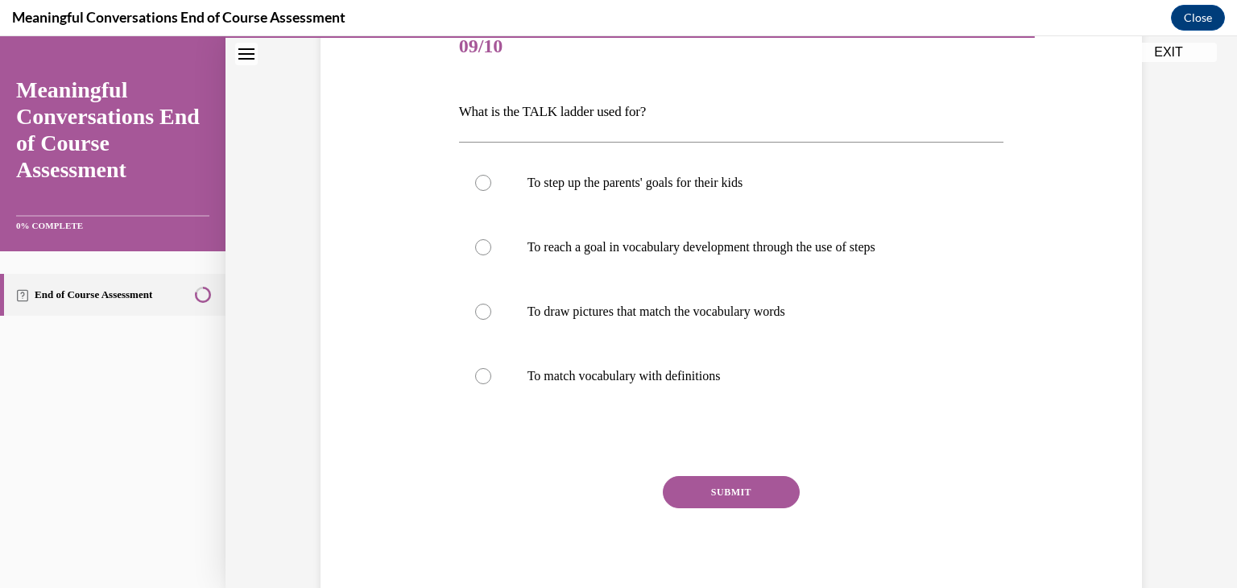
scroll to position [208, 0]
click at [475, 259] on label "To reach a goal in vocabulary development through the use of steps" at bounding box center [731, 248] width 545 height 64
click at [475, 256] on input "To reach a goal in vocabulary development through the use of steps" at bounding box center [483, 248] width 16 height 16
radio input "true"
click at [682, 495] on button "SUBMIT" at bounding box center [731, 493] width 137 height 32
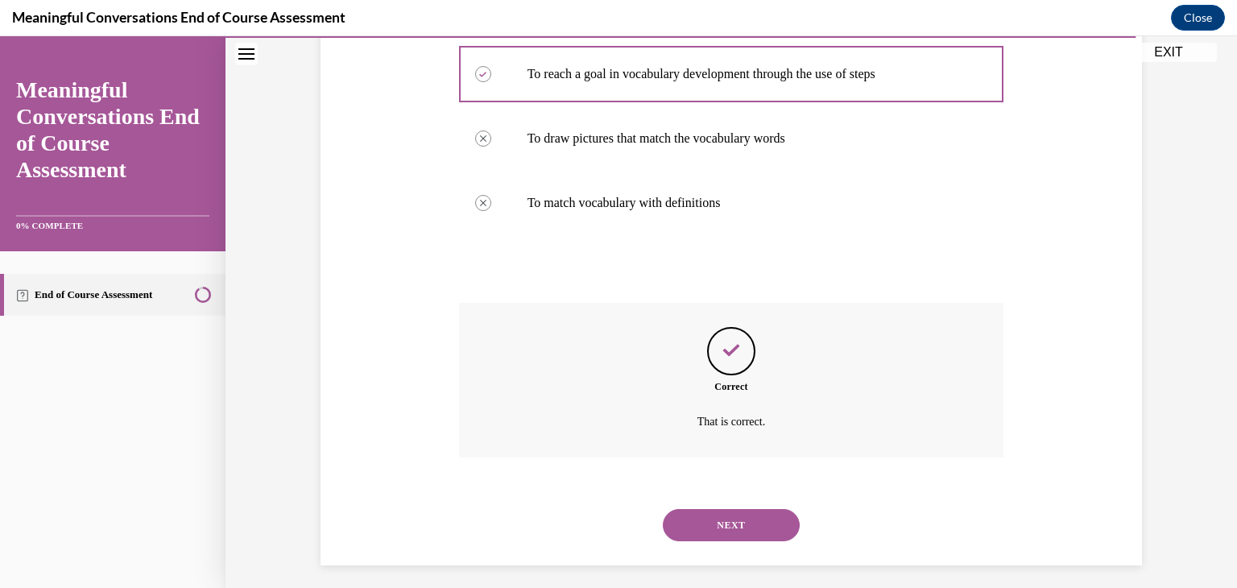
scroll to position [391, 0]
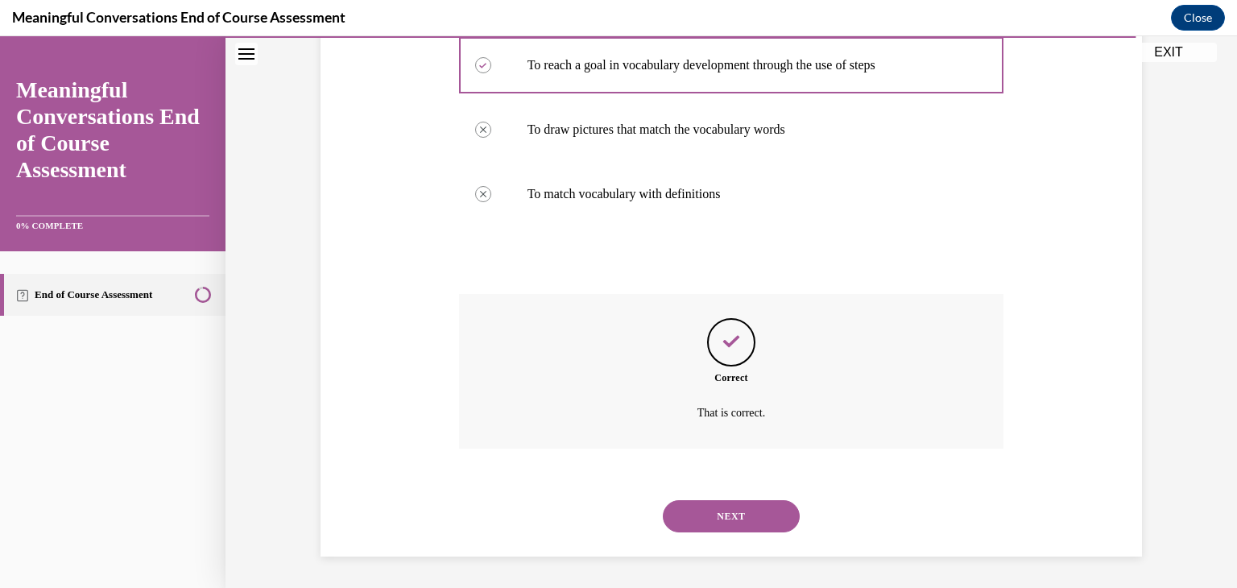
click at [715, 516] on button "NEXT" at bounding box center [731, 516] width 137 height 32
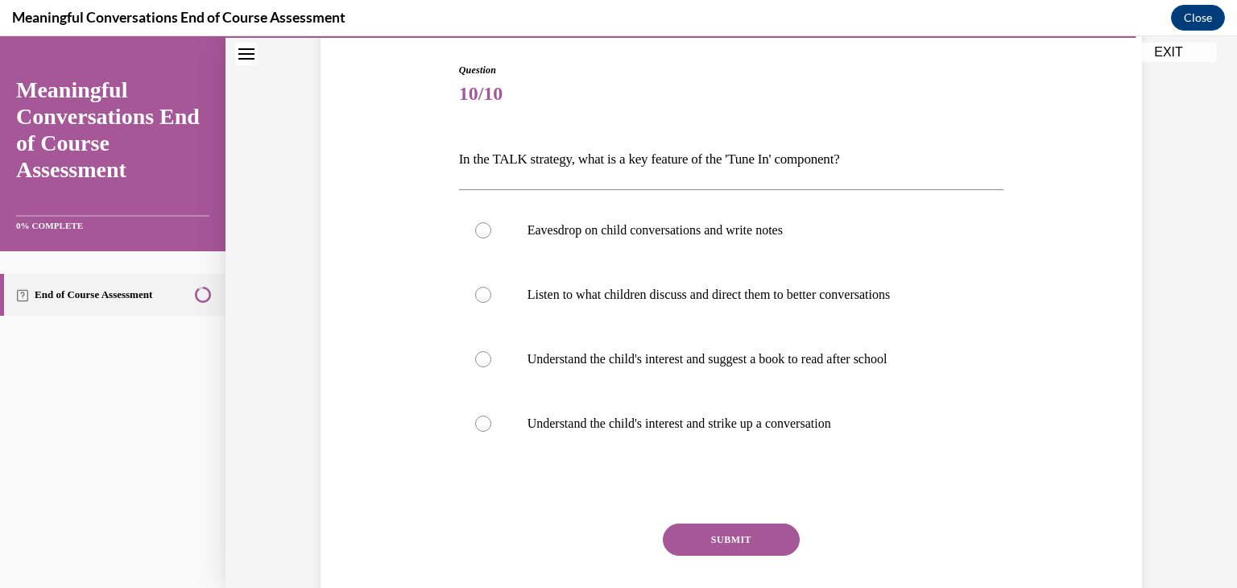
scroll to position [160, 0]
click at [484, 367] on label "Understand the child's interest and suggest a book to read after school" at bounding box center [731, 360] width 545 height 64
click at [484, 367] on input "Understand the child's interest and suggest a book to read after school" at bounding box center [483, 360] width 16 height 16
radio input "true"
click at [477, 432] on div at bounding box center [483, 425] width 16 height 16
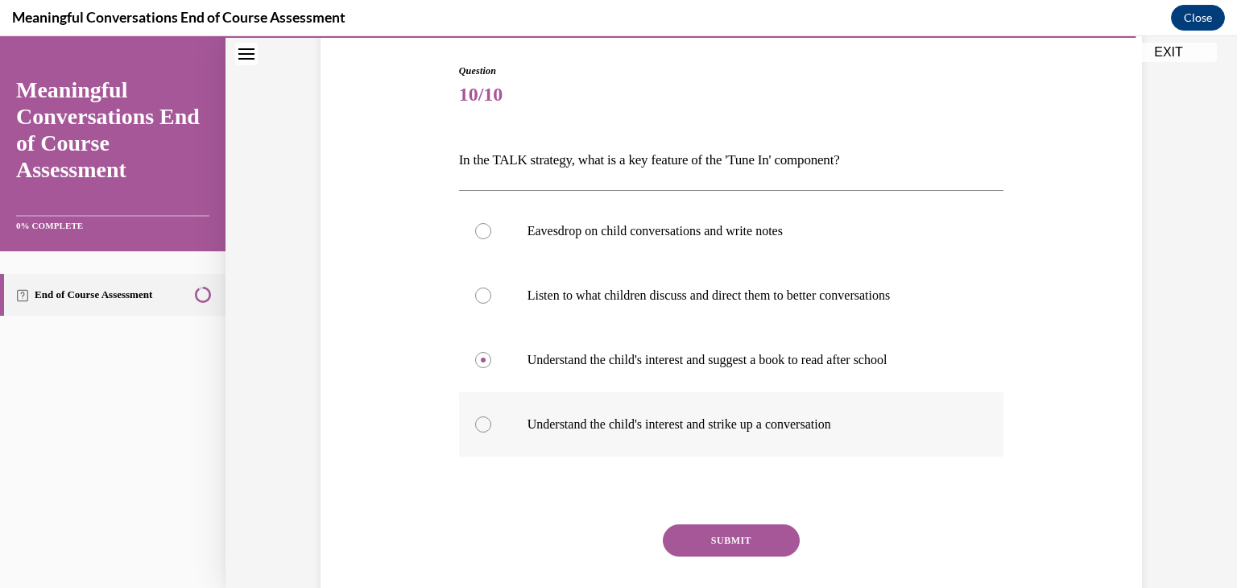
click at [477, 432] on input "Understand the child's interest and strike up a conversation" at bounding box center [483, 425] width 16 height 16
radio input "true"
click at [702, 550] on button "SUBMIT" at bounding box center [731, 540] width 137 height 32
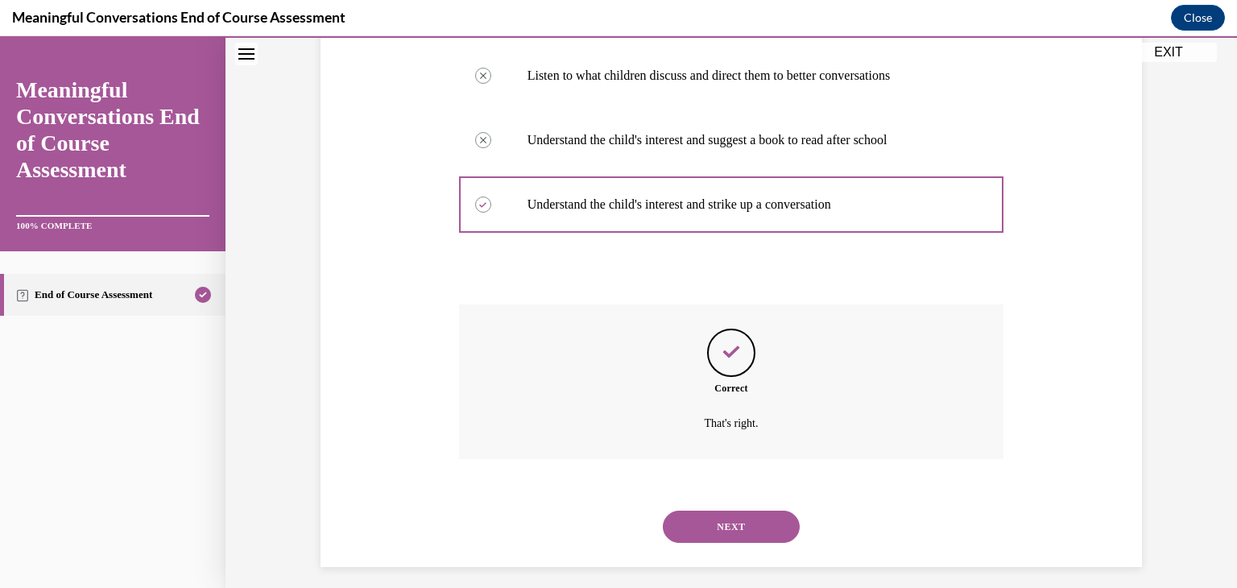
scroll to position [391, 0]
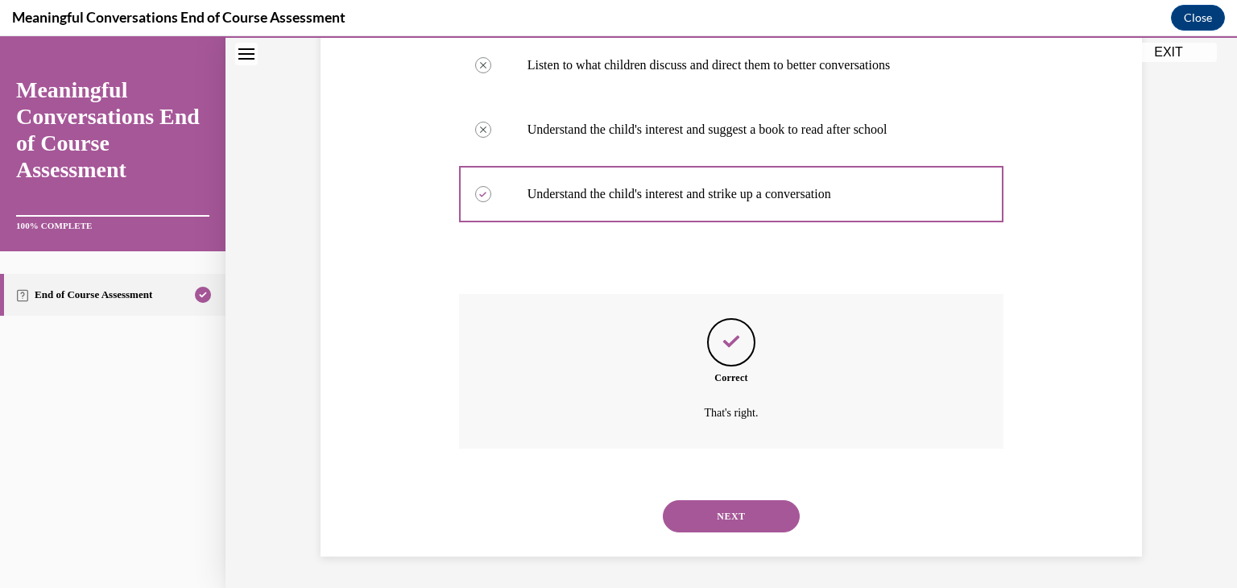
click at [708, 508] on button "NEXT" at bounding box center [731, 516] width 137 height 32
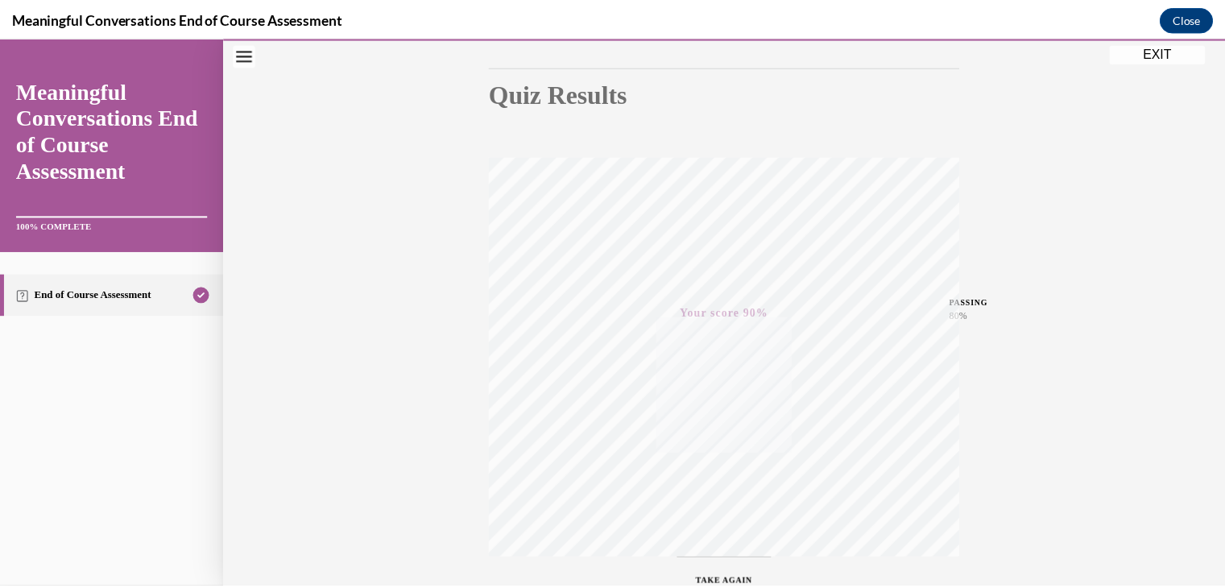
scroll to position [0, 0]
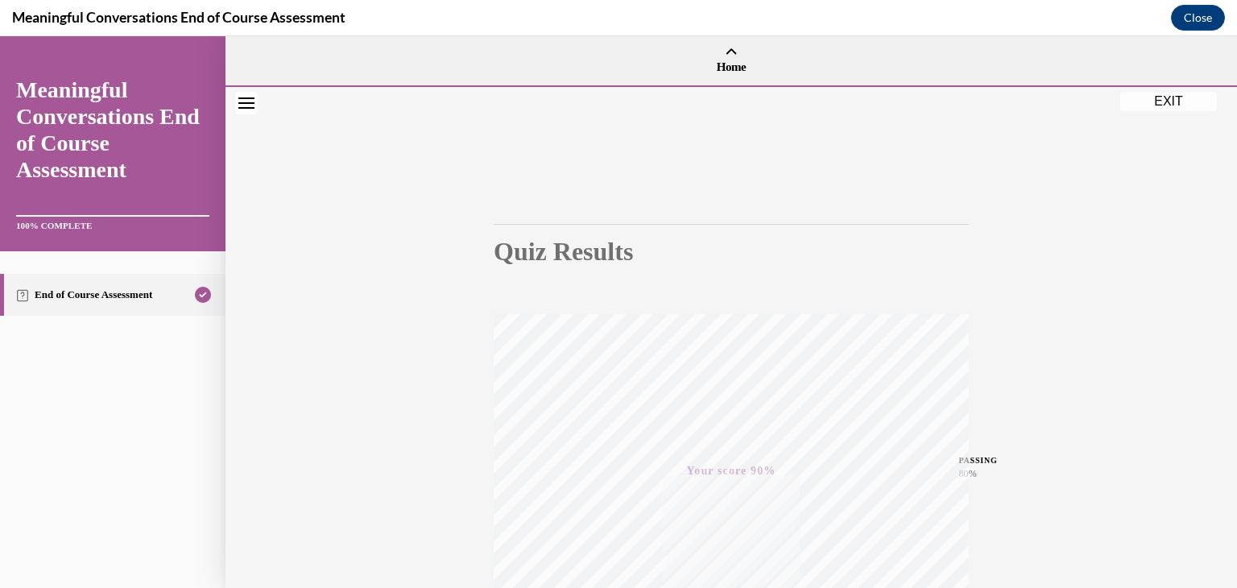
click at [1170, 110] on button "EXIT" at bounding box center [1169, 101] width 97 height 19
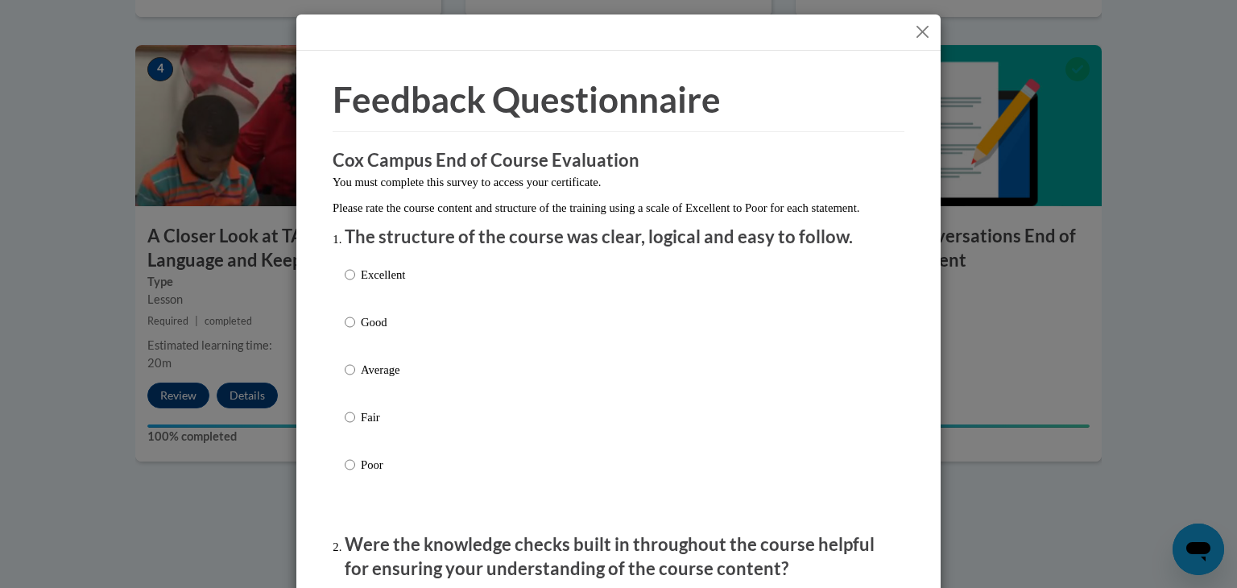
click at [919, 19] on div at bounding box center [618, 33] width 644 height 36
click at [915, 36] on button "Close" at bounding box center [923, 32] width 20 height 20
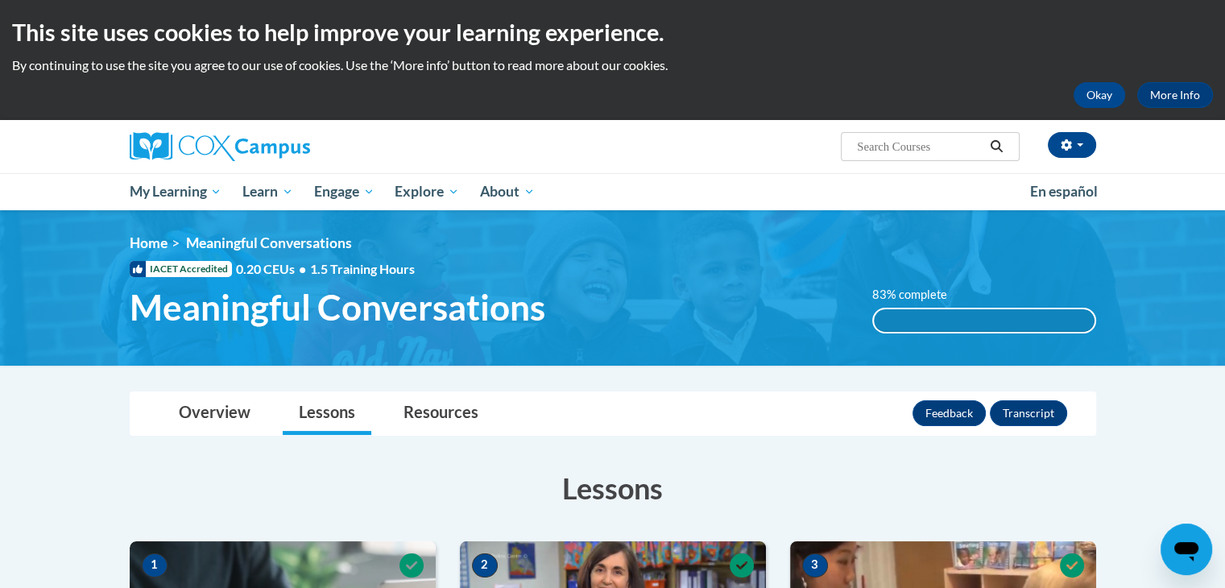
click at [906, 146] on input "Search..." at bounding box center [920, 146] width 129 height 19
click at [944, 143] on input "Search..." at bounding box center [920, 146] width 129 height 19
type input "ST10126792"
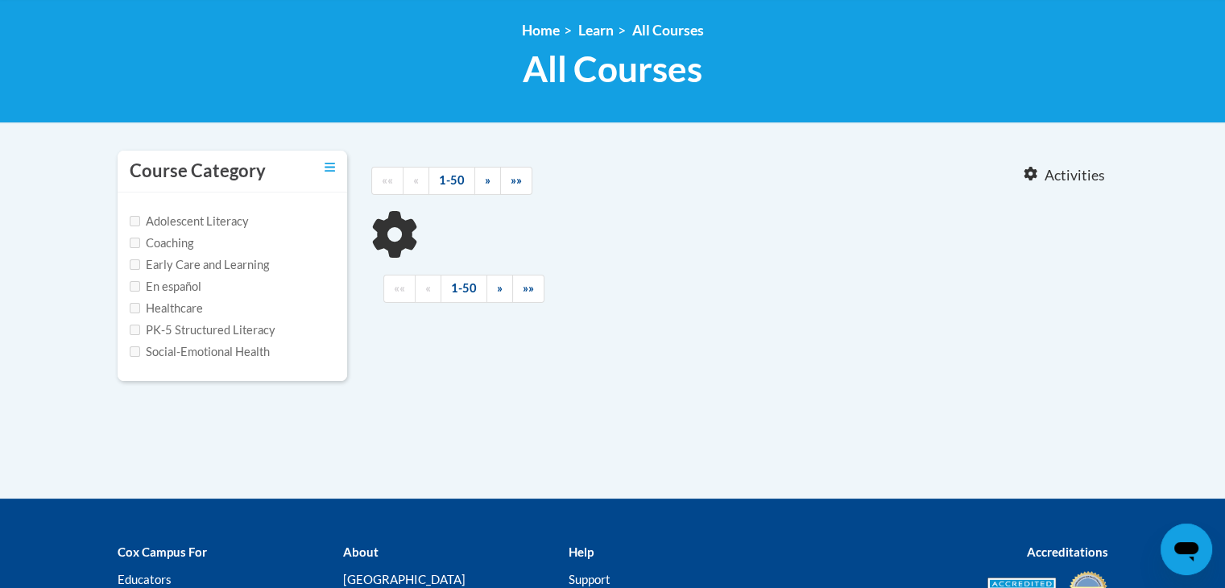
type input "ST10126792"
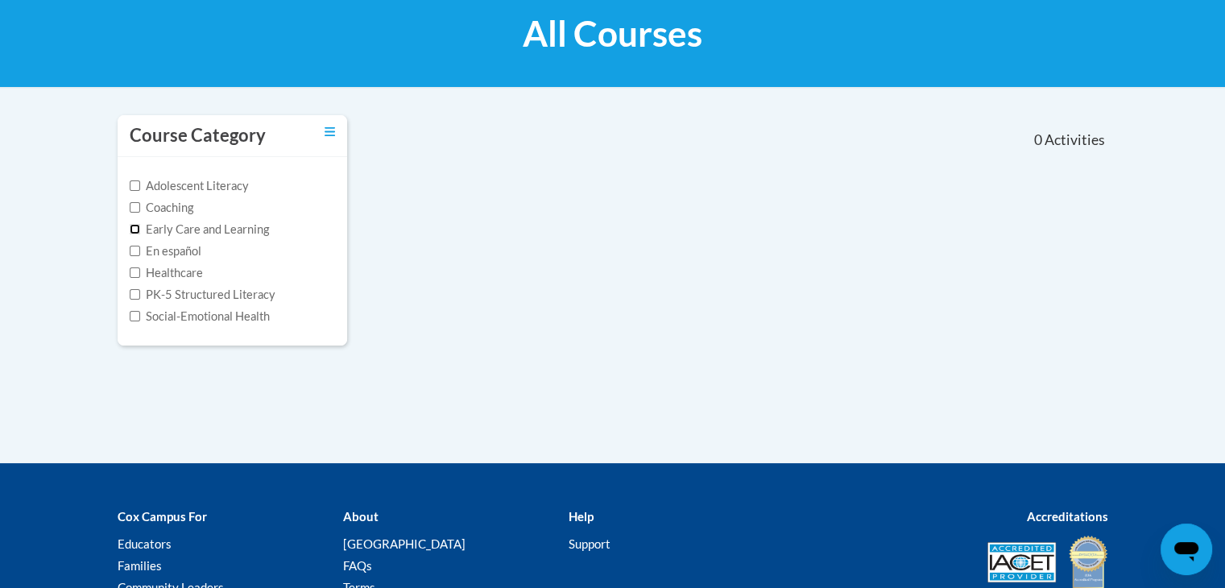
click at [133, 233] on input "Early Care and Learning" at bounding box center [135, 229] width 10 height 10
checkbox input "true"
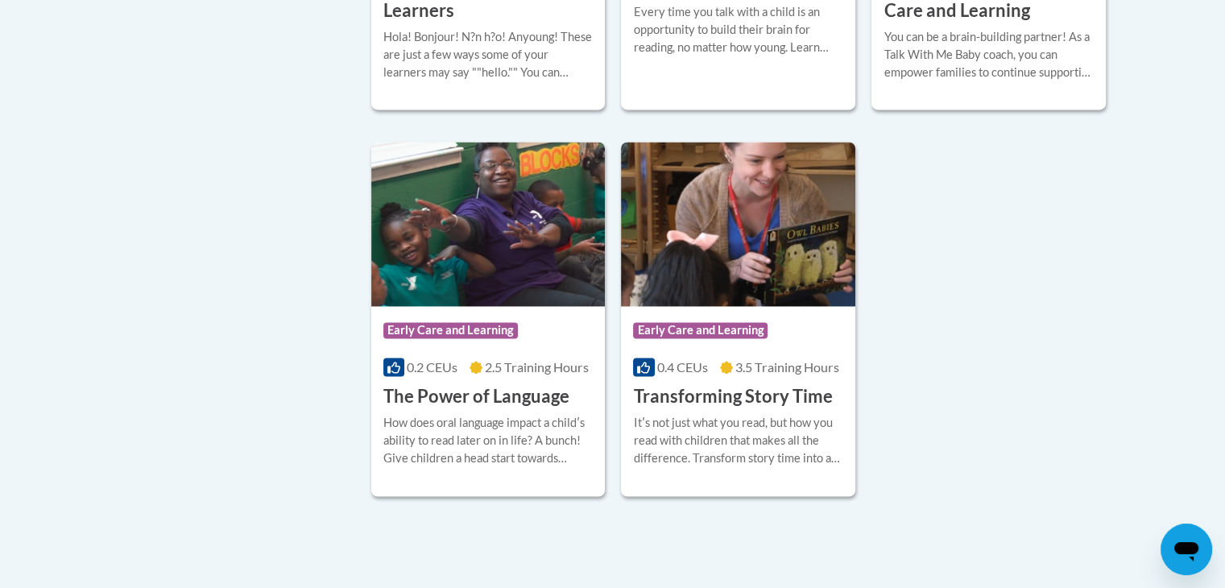
scroll to position [2441, 0]
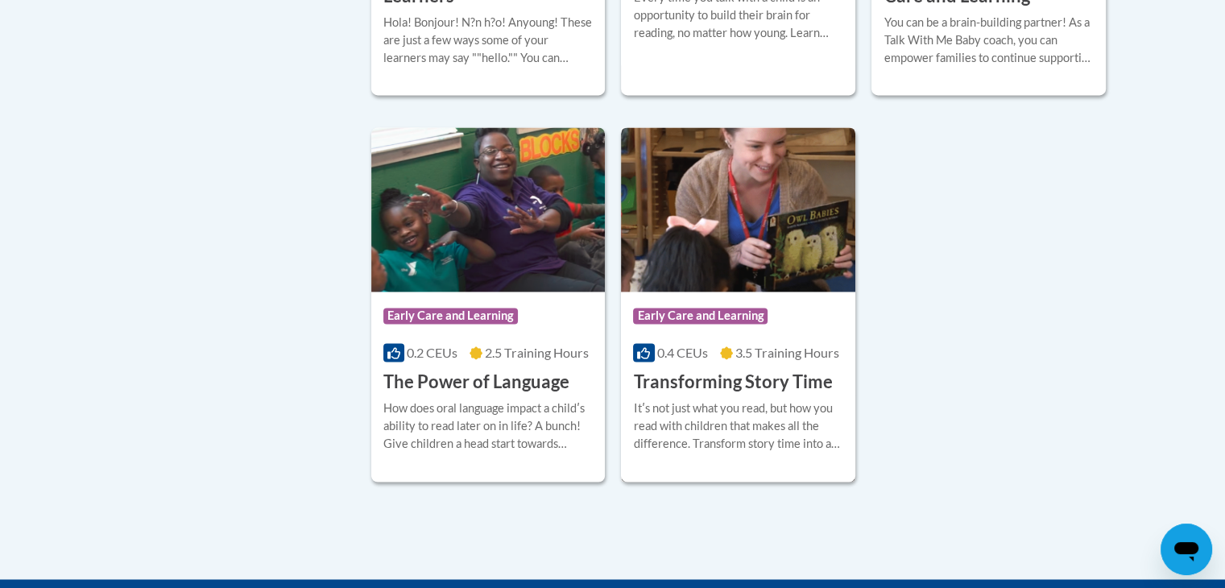
click at [743, 279] on img at bounding box center [738, 209] width 234 height 164
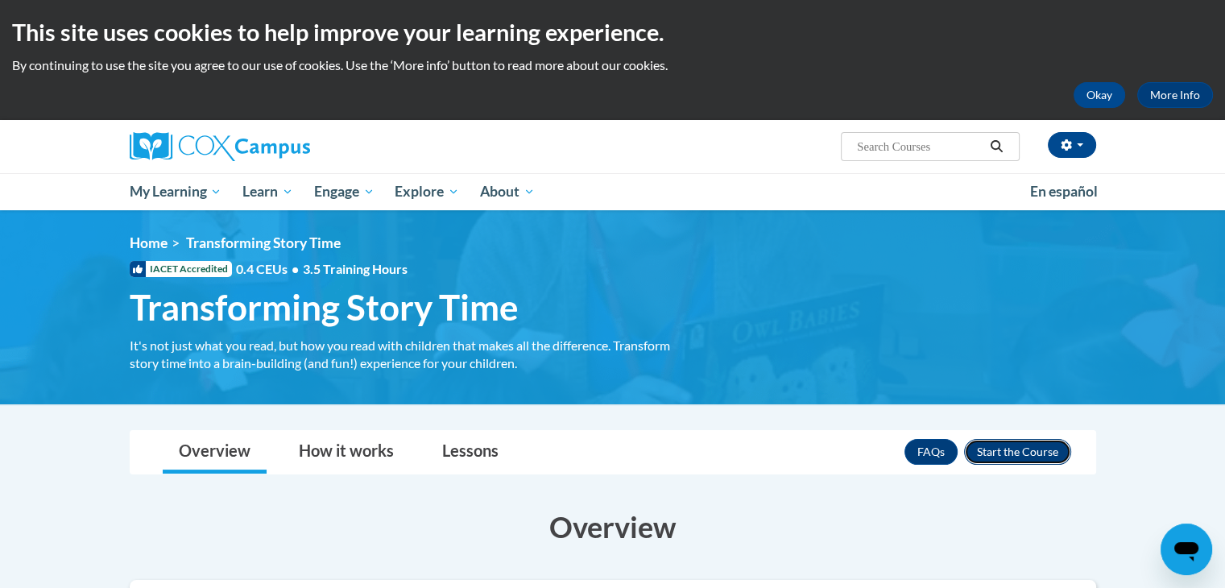
click at [1003, 451] on button "Enroll" at bounding box center [1017, 452] width 107 height 26
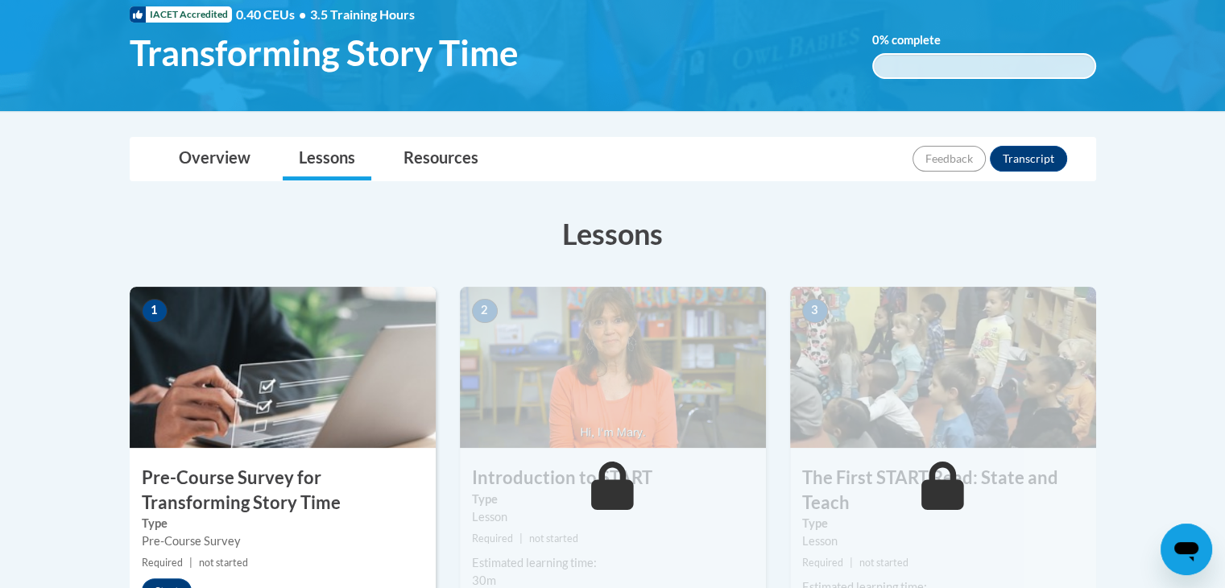
scroll to position [255, 0]
click at [1029, 152] on button "Transcript" at bounding box center [1028, 159] width 77 height 26
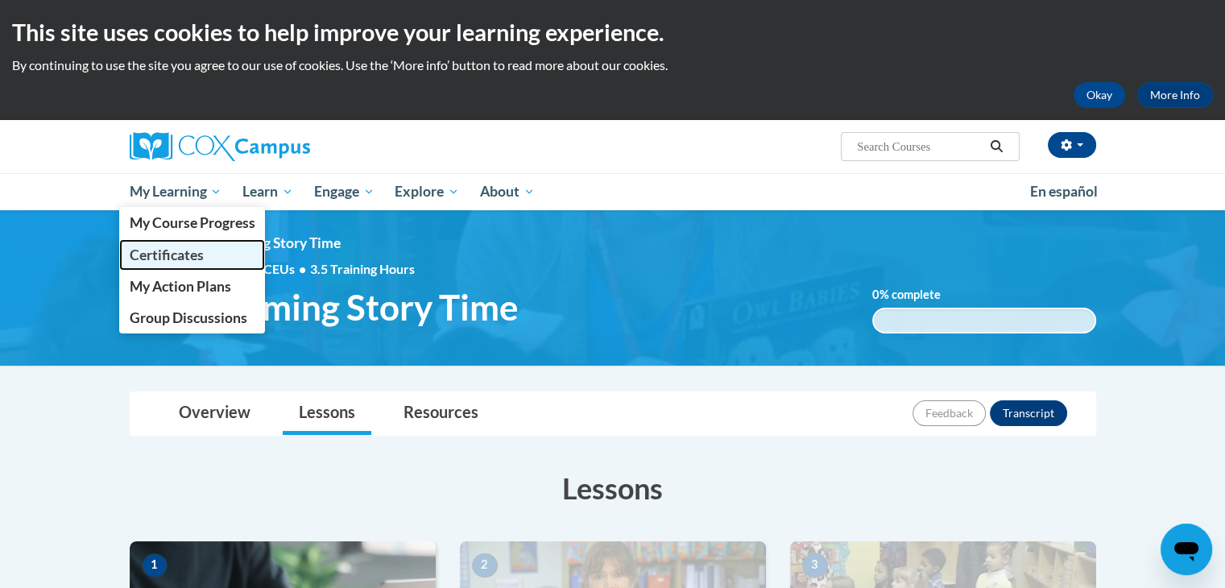
click at [182, 253] on span "Certificates" at bounding box center [166, 255] width 74 height 17
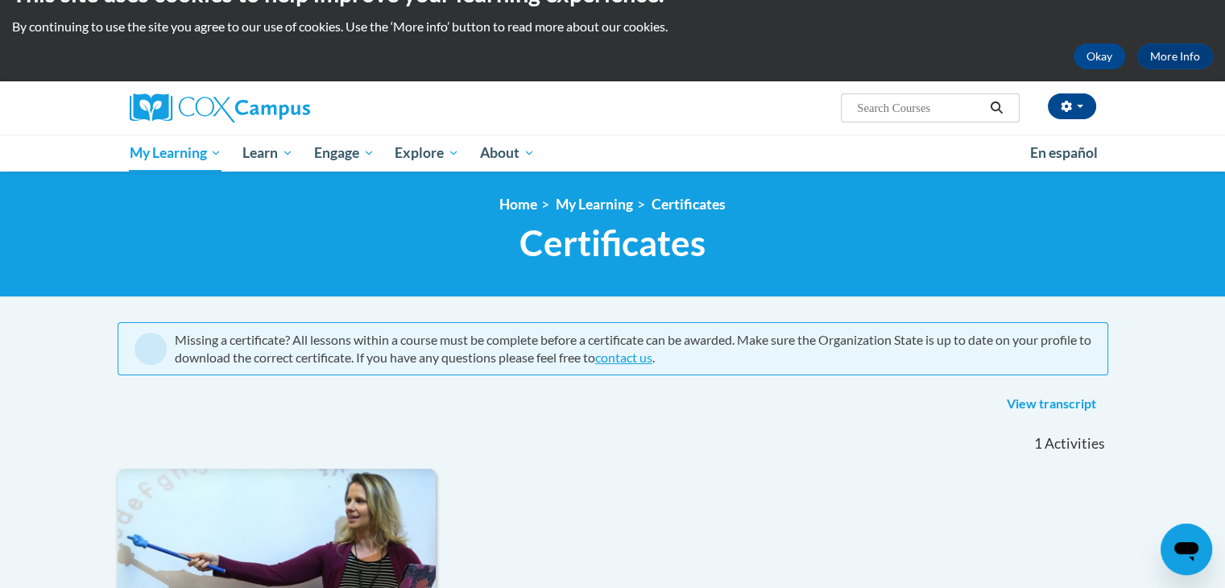
scroll to position [30, 0]
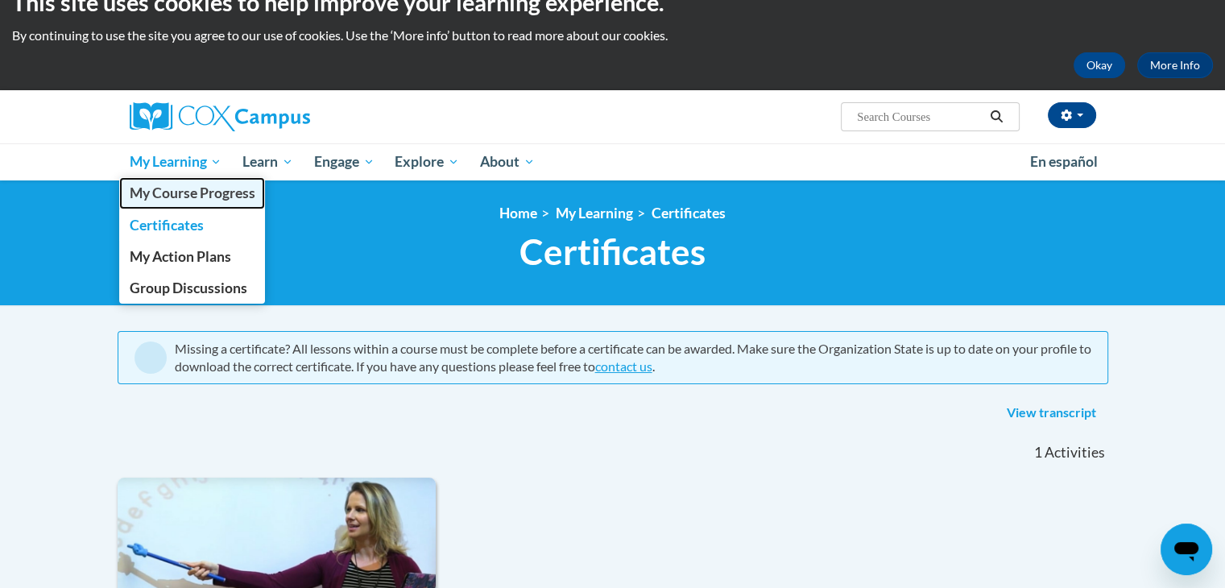
click at [192, 189] on span "My Course Progress" at bounding box center [192, 192] width 126 height 17
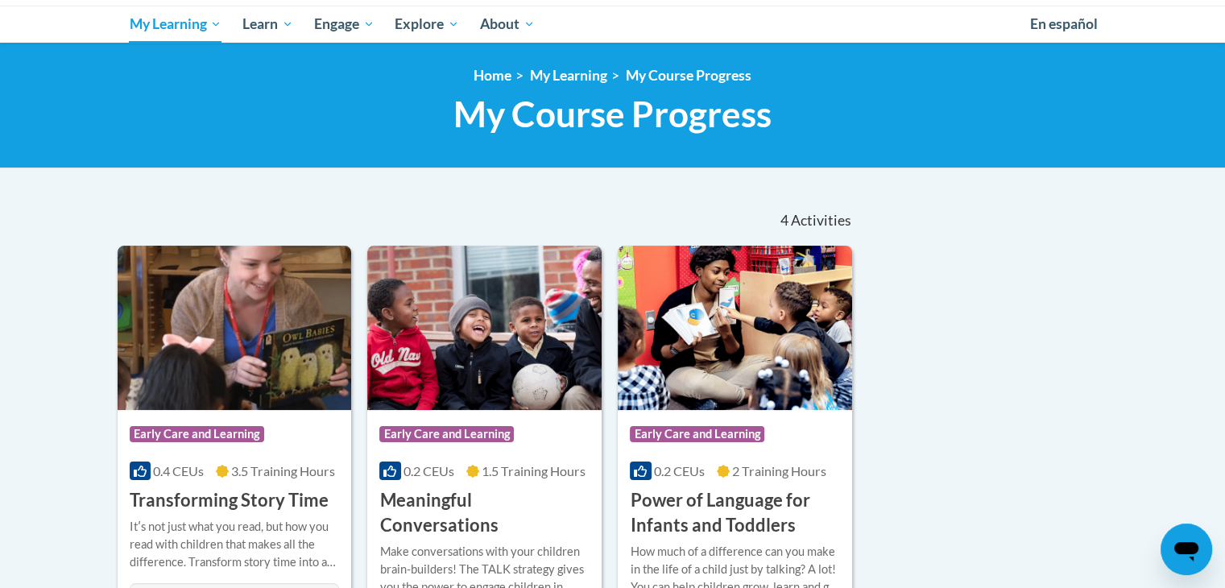
scroll to position [167, 0]
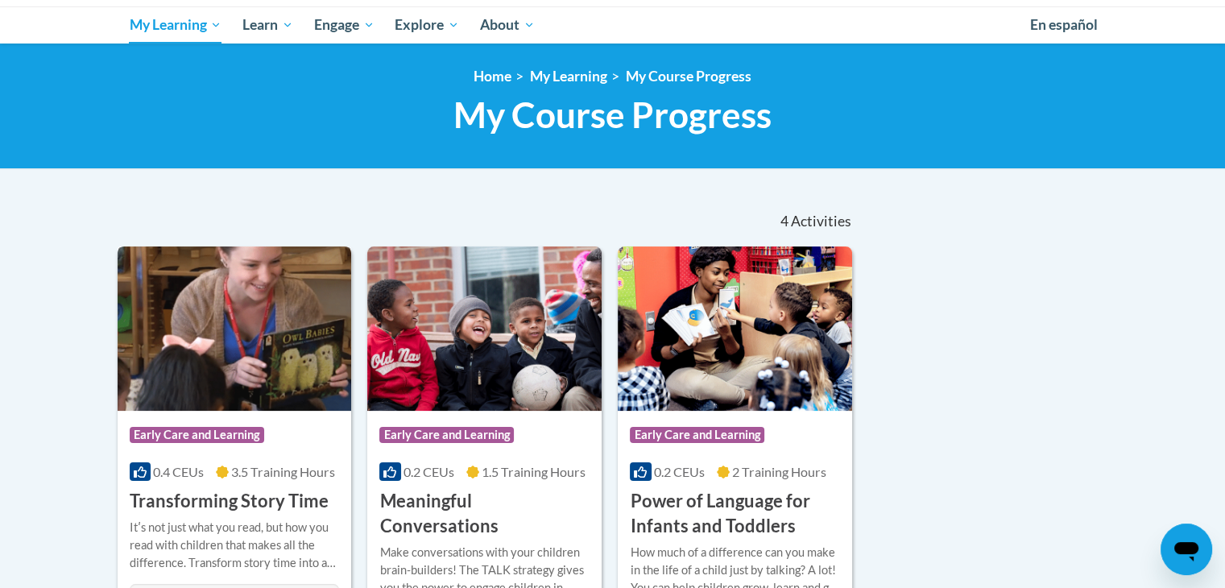
click at [278, 310] on img at bounding box center [235, 329] width 234 height 164
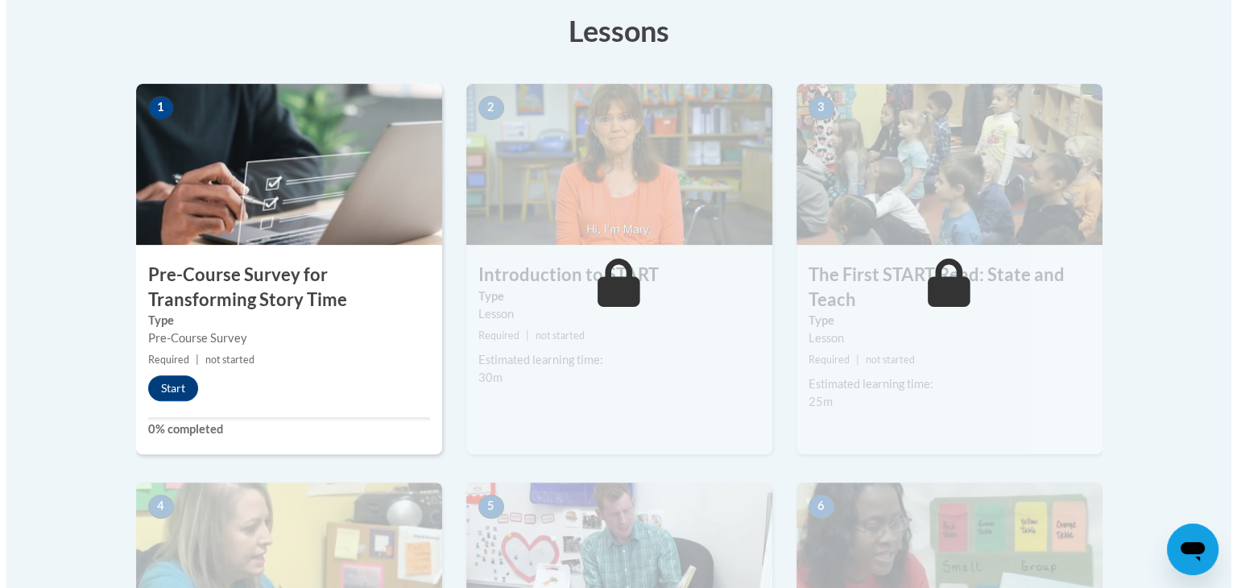
scroll to position [461, 0]
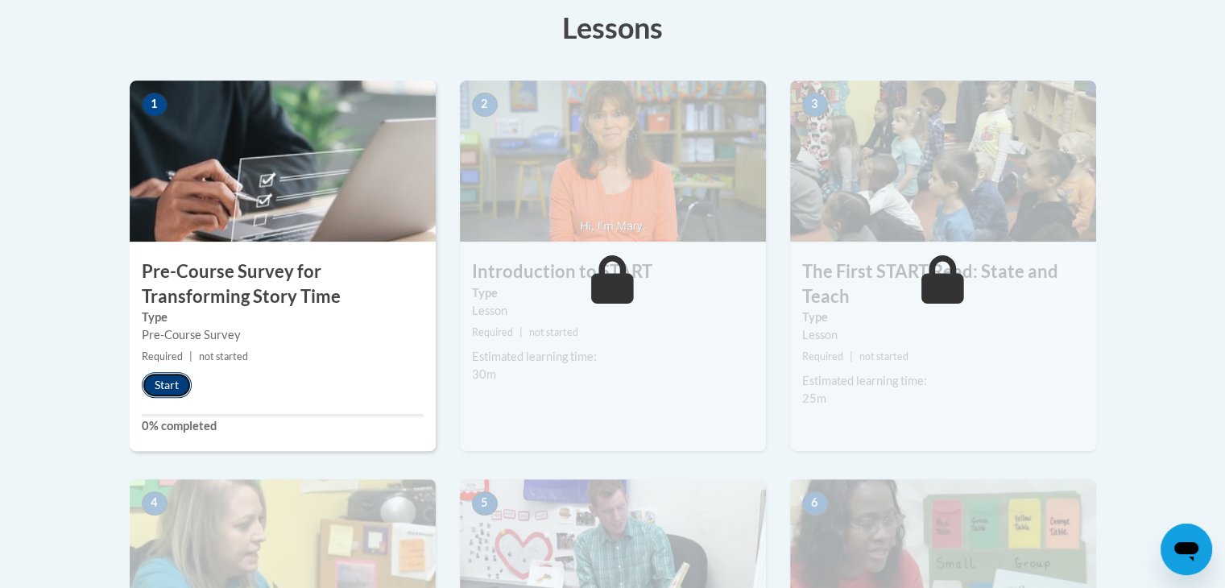
click at [160, 388] on button "Start" at bounding box center [167, 385] width 50 height 26
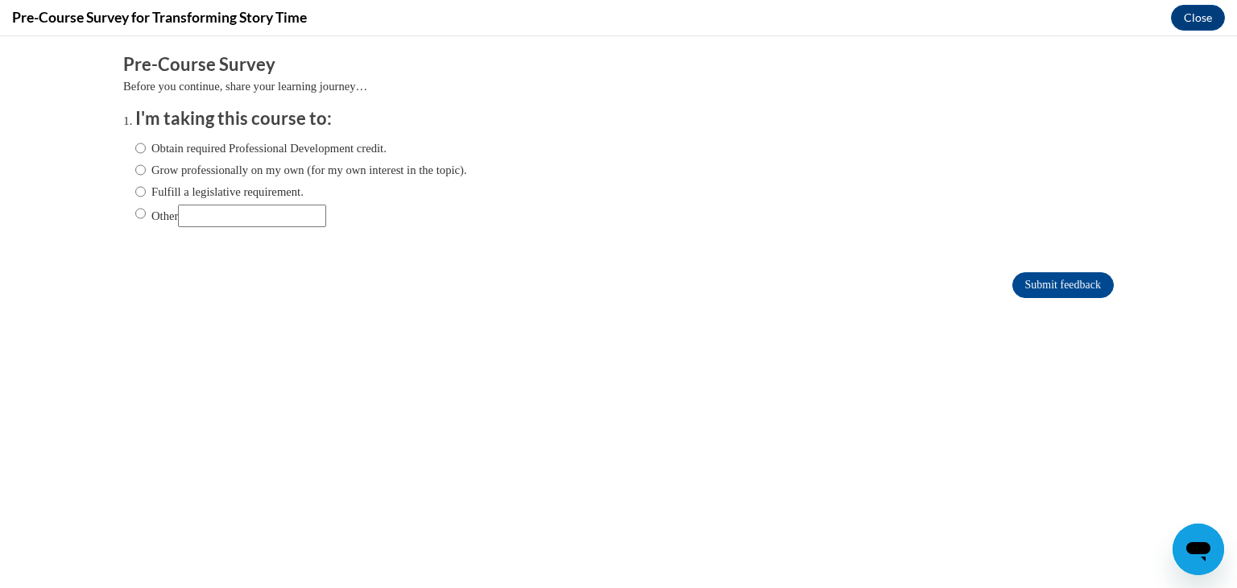
scroll to position [0, 0]
click at [135, 144] on input "Obtain required Professional Development credit." at bounding box center [140, 148] width 10 height 18
radio input "true"
click at [1021, 288] on input "Submit feedback" at bounding box center [1064, 285] width 102 height 26
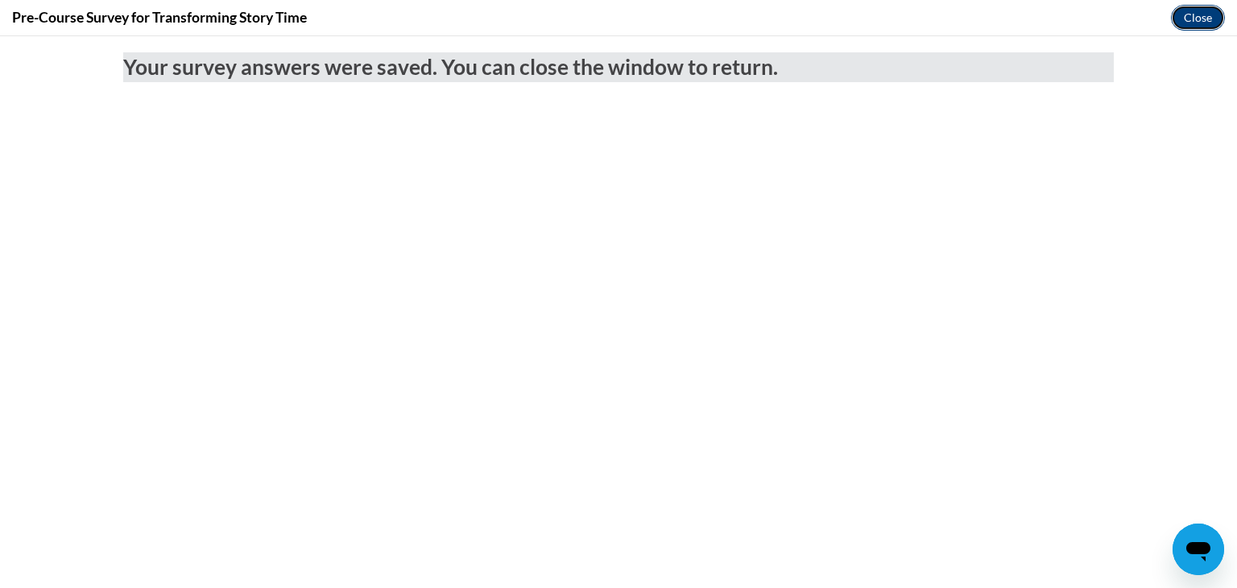
click at [1190, 15] on button "Close" at bounding box center [1198, 18] width 54 height 26
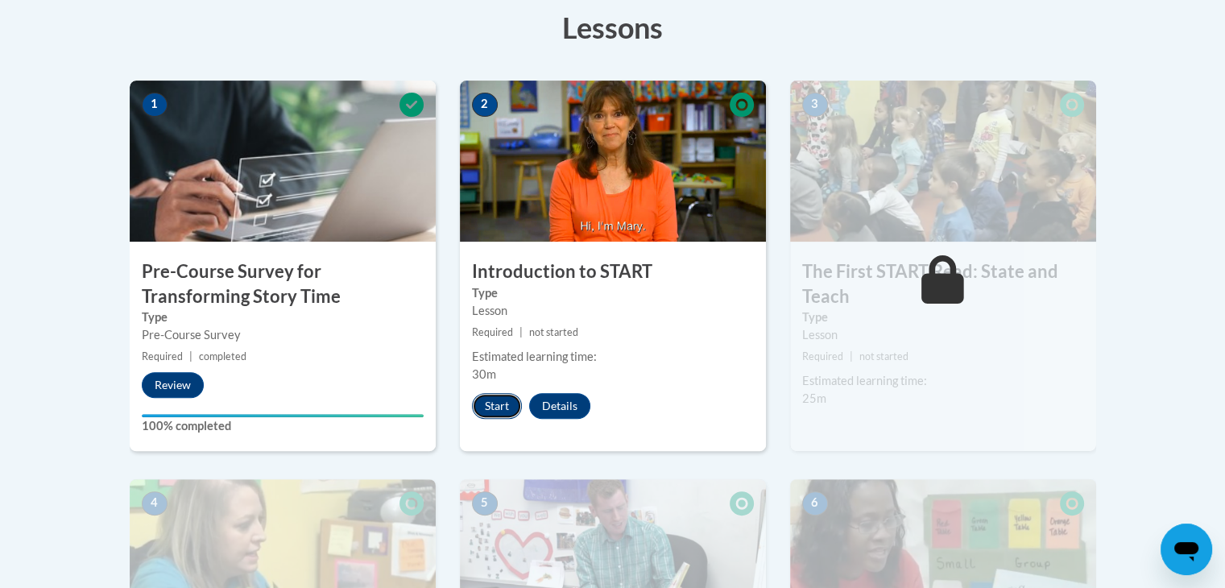
click at [503, 402] on button "Start" at bounding box center [497, 406] width 50 height 26
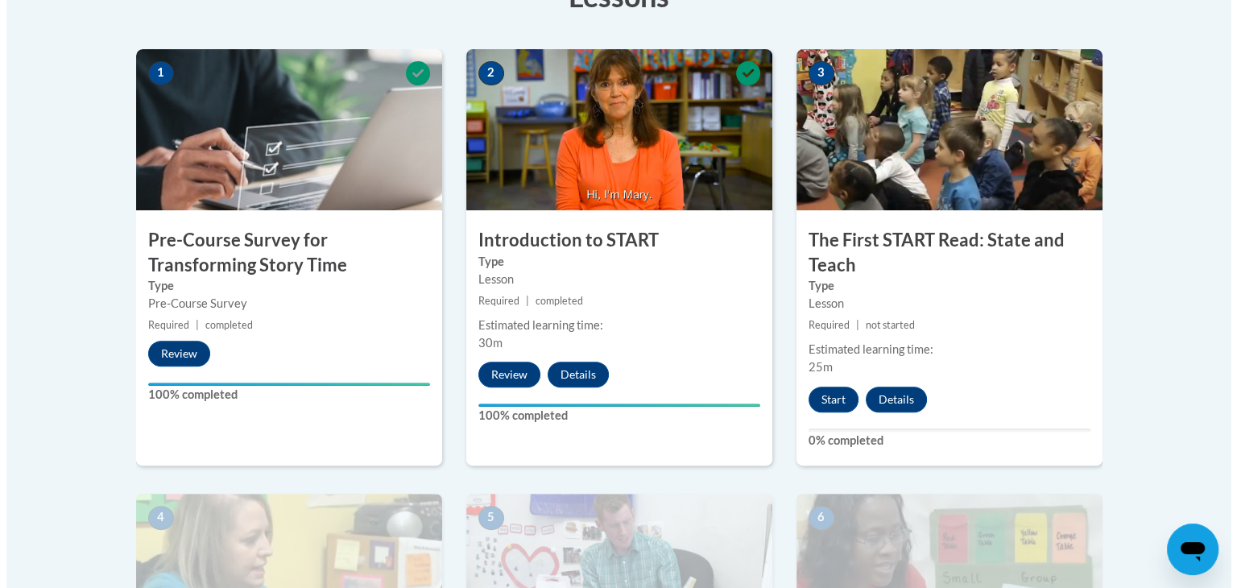
scroll to position [493, 0]
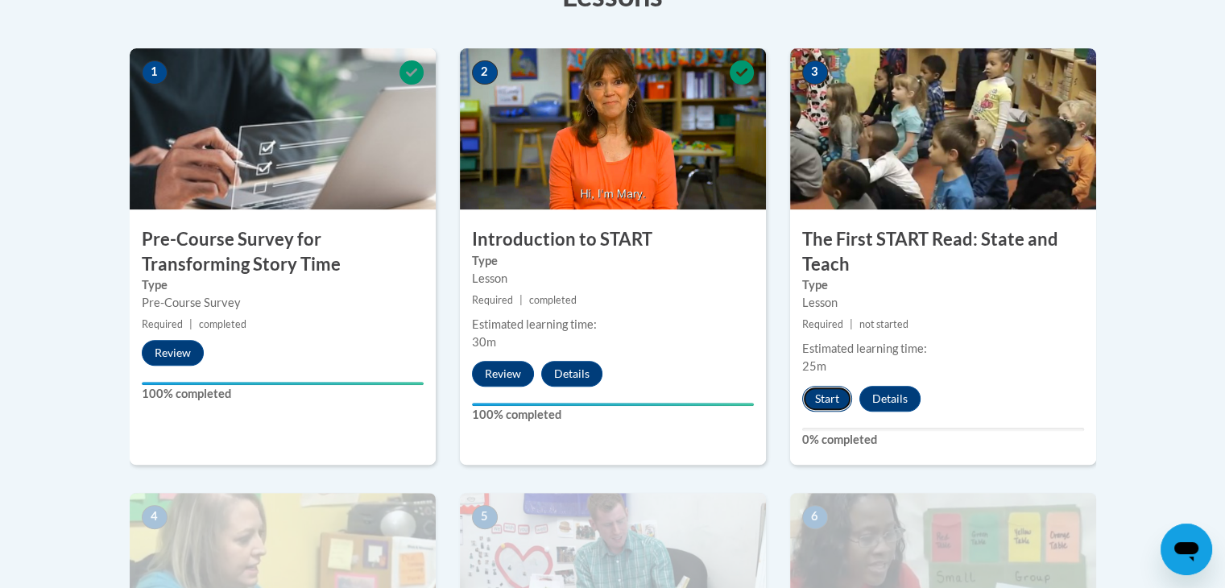
click at [819, 404] on button "Start" at bounding box center [827, 399] width 50 height 26
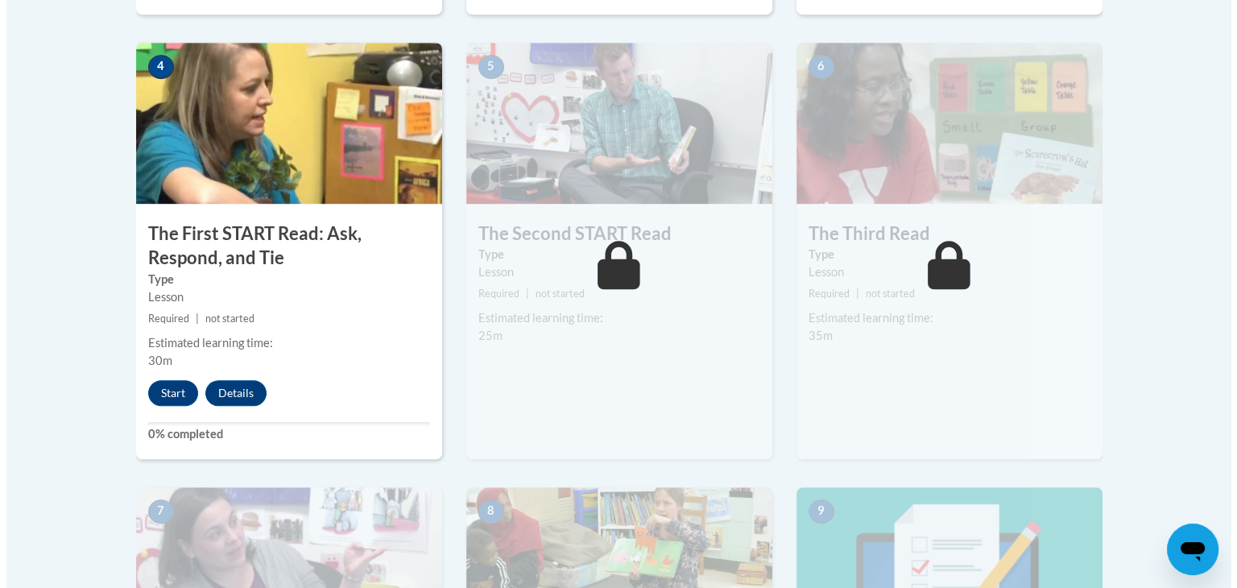
scroll to position [1009, 0]
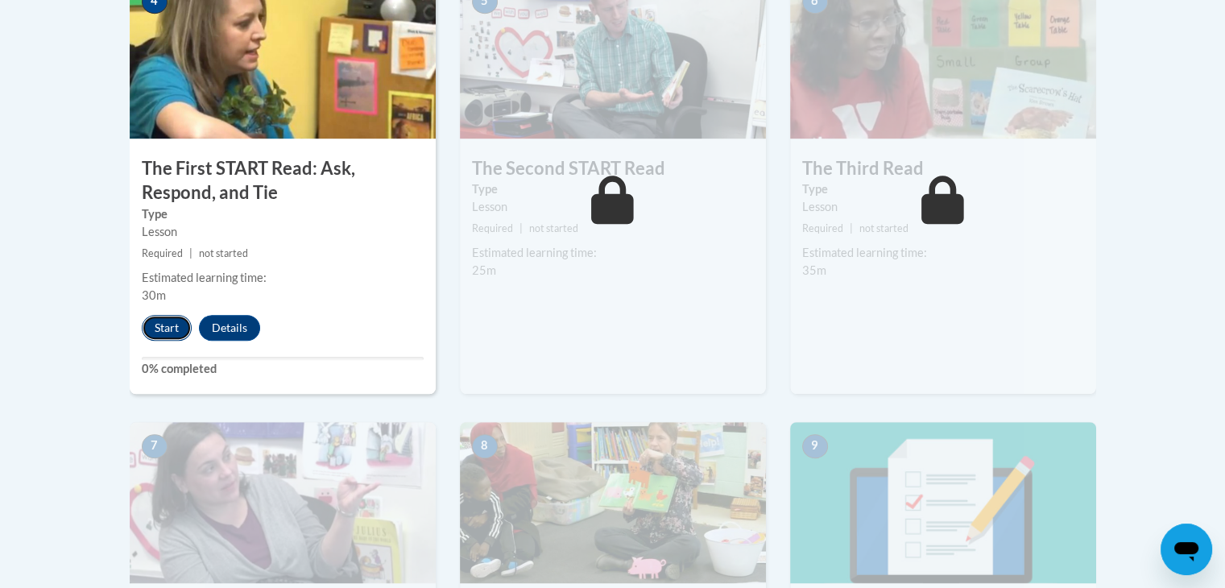
click at [168, 335] on button "Start" at bounding box center [167, 328] width 50 height 26
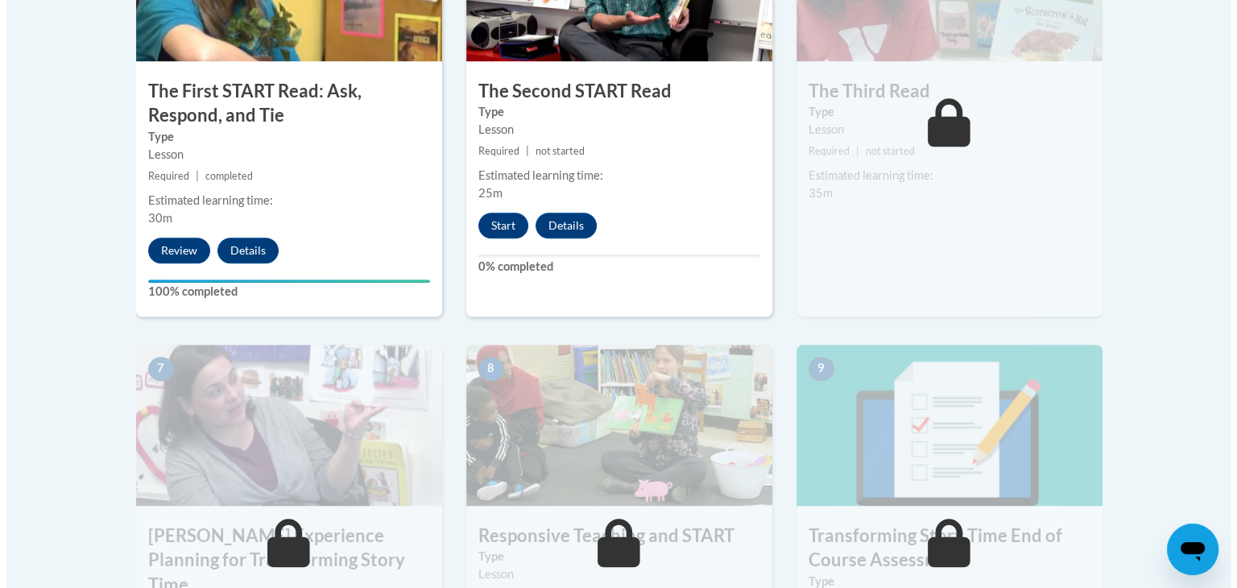
scroll to position [1081, 0]
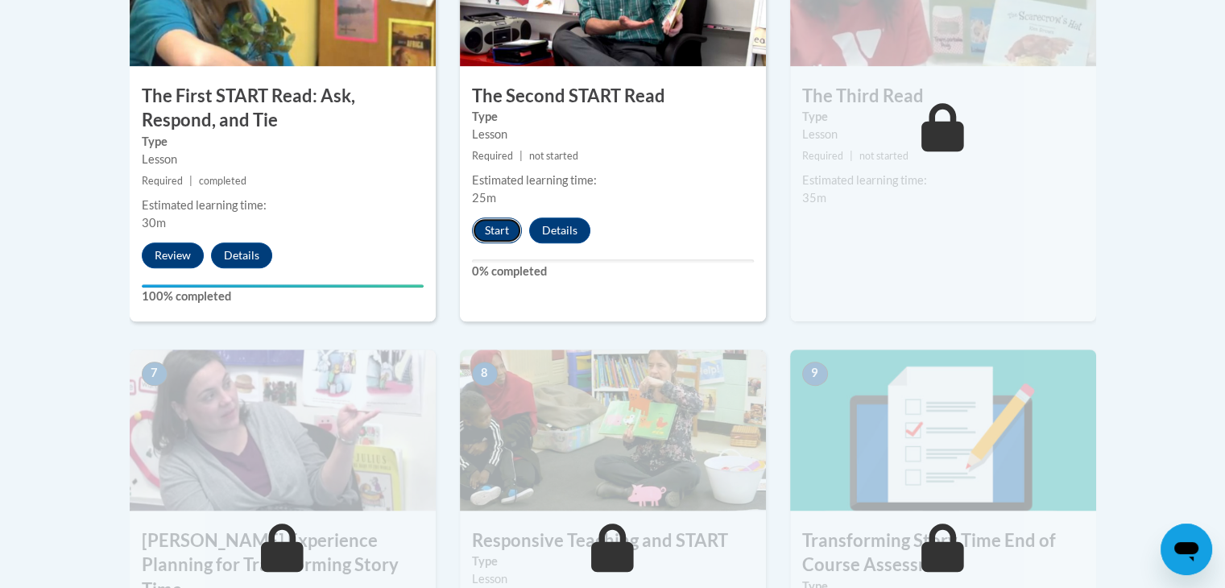
click at [490, 224] on button "Start" at bounding box center [497, 231] width 50 height 26
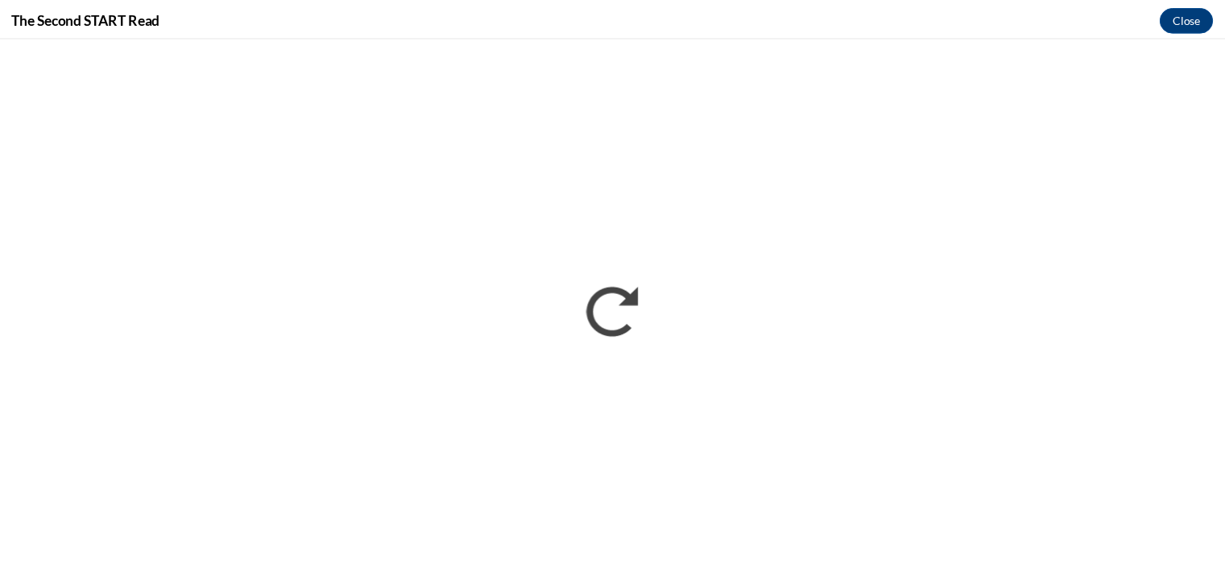
scroll to position [1076, 0]
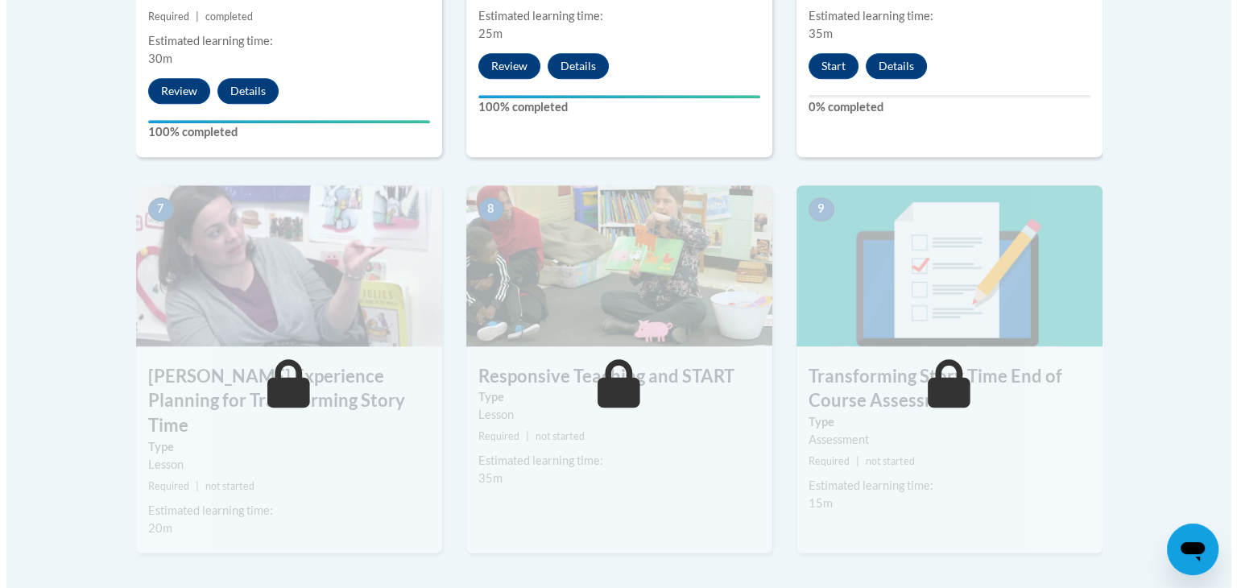
scroll to position [1244, 0]
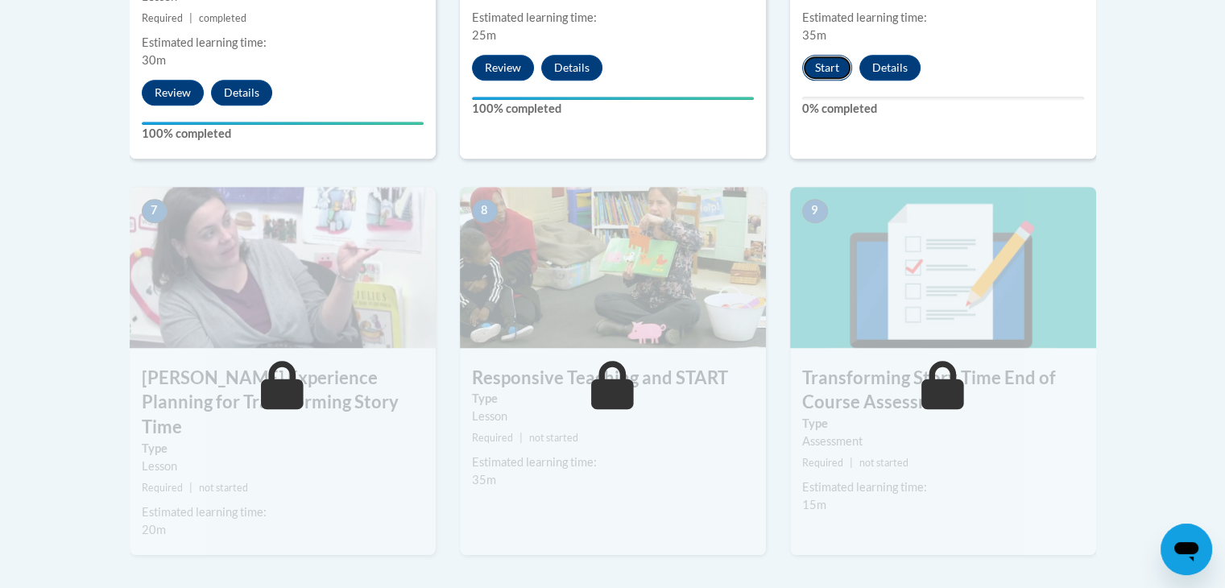
click at [832, 72] on button "Start" at bounding box center [827, 68] width 50 height 26
